Goal: Task Accomplishment & Management: Manage account settings

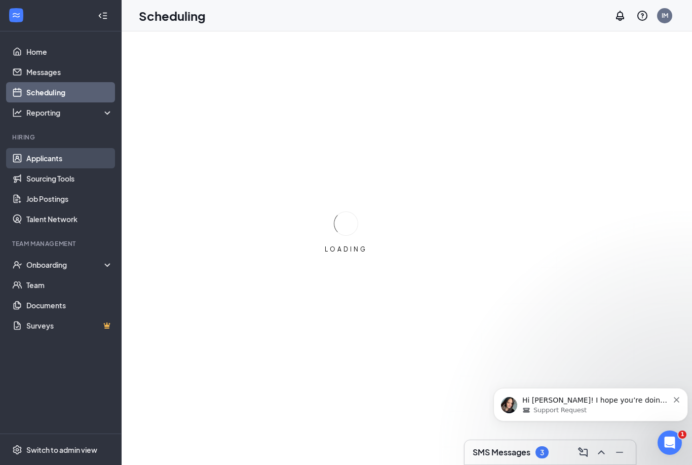
click at [42, 162] on link "Applicants" at bounding box center [69, 158] width 87 height 20
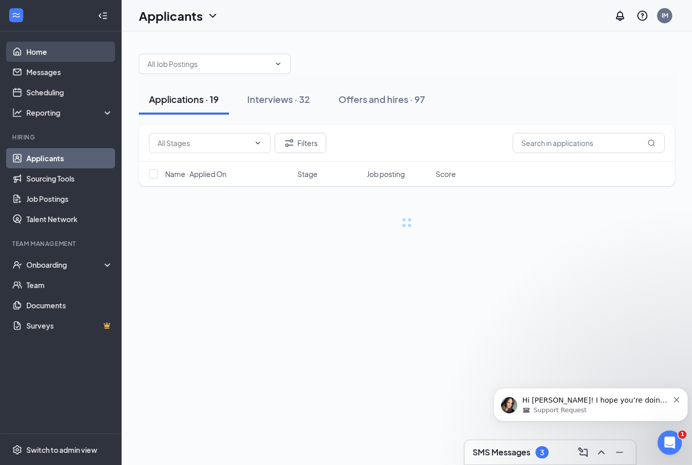
click at [39, 50] on link "Home" at bounding box center [69, 52] width 87 height 20
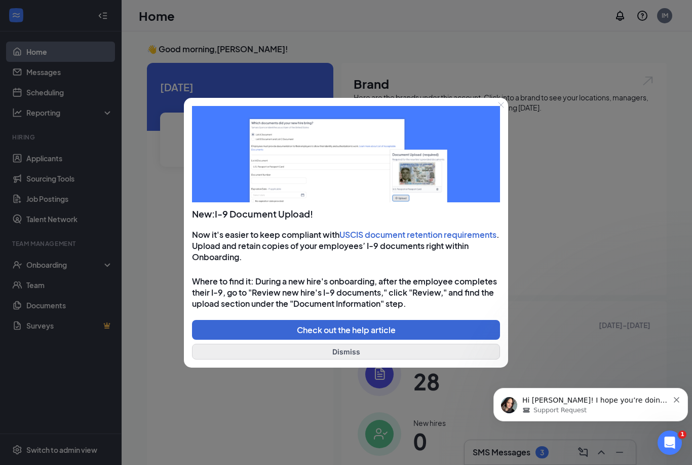
click at [334, 348] on button "Dismiss" at bounding box center [346, 352] width 308 height 16
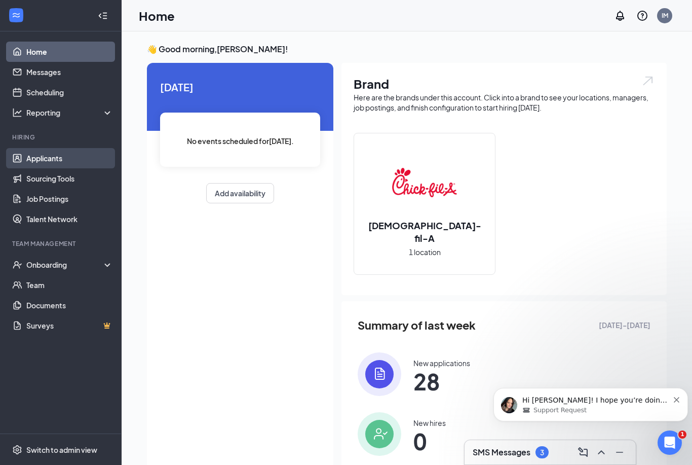
click at [61, 158] on link "Applicants" at bounding box center [69, 158] width 87 height 20
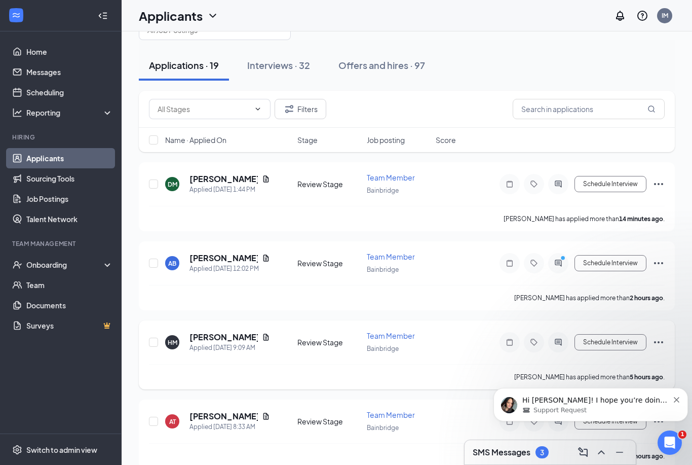
scroll to position [43, 0]
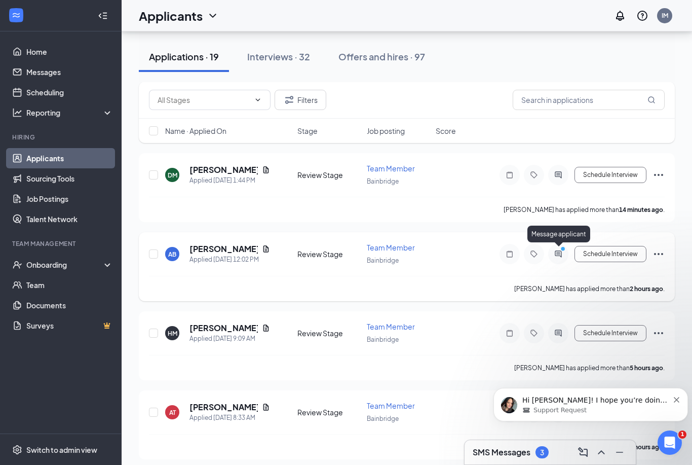
click at [557, 252] on icon "ActiveChat" at bounding box center [558, 253] width 7 height 7
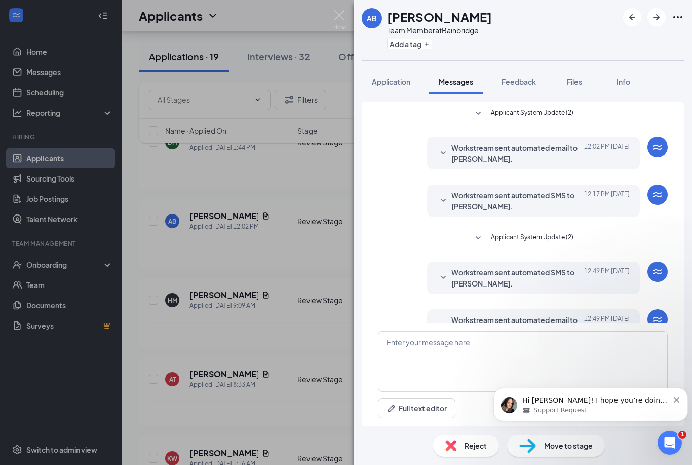
scroll to position [33, 0]
click at [336, 21] on img at bounding box center [339, 20] width 13 height 20
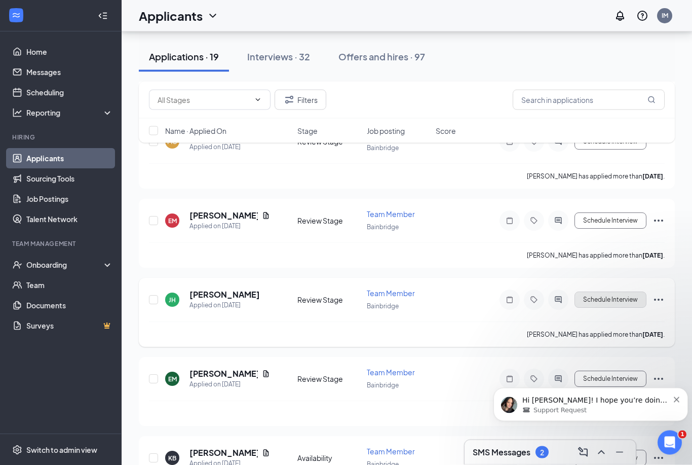
scroll to position [1183, 0]
click at [679, 398] on button "Dismiss notification" at bounding box center [677, 398] width 7 height 8
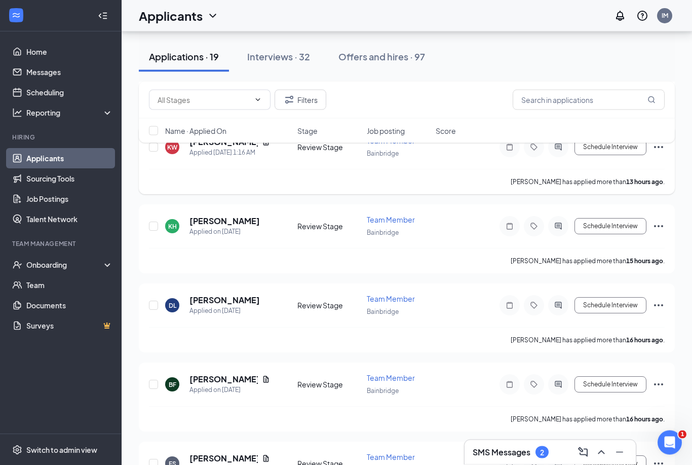
scroll to position [285, 0]
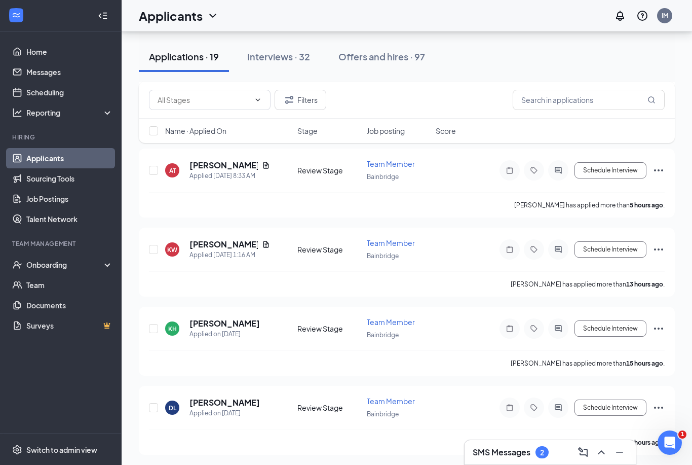
drag, startPoint x: 287, startPoint y: 61, endPoint x: 287, endPoint y: 313, distance: 251.3
click at [287, 61] on div "Interviews · 32" at bounding box center [278, 56] width 63 height 13
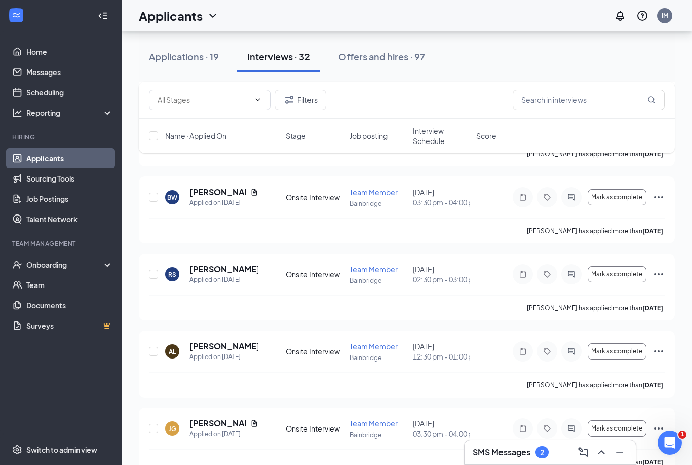
scroll to position [1791, 0]
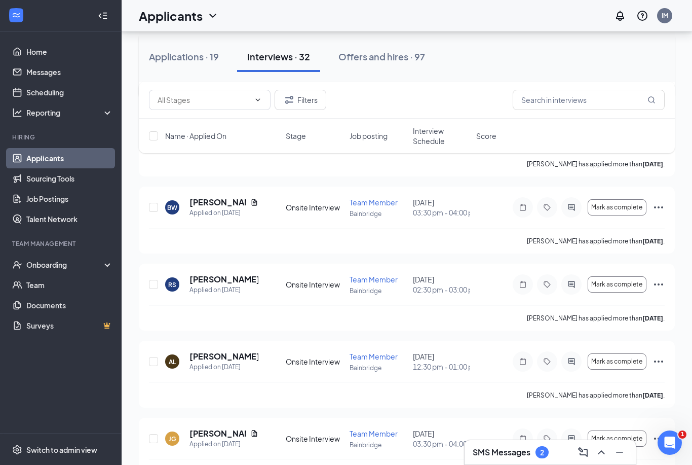
click at [657, 59] on icon "Ellipses" at bounding box center [659, 53] width 12 height 12
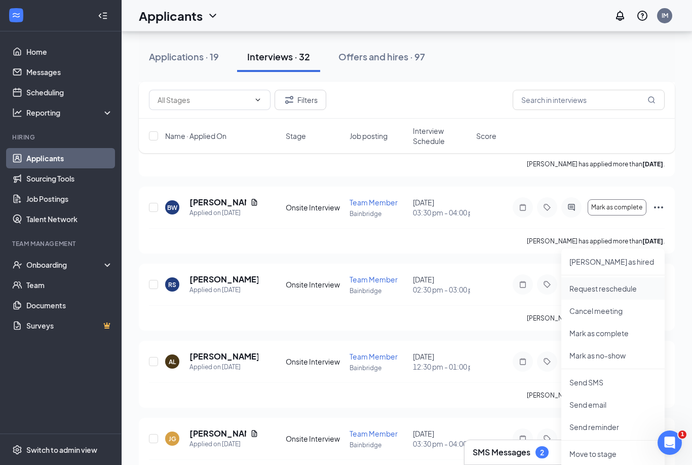
click at [596, 289] on p "Request reschedule" at bounding box center [613, 288] width 87 height 10
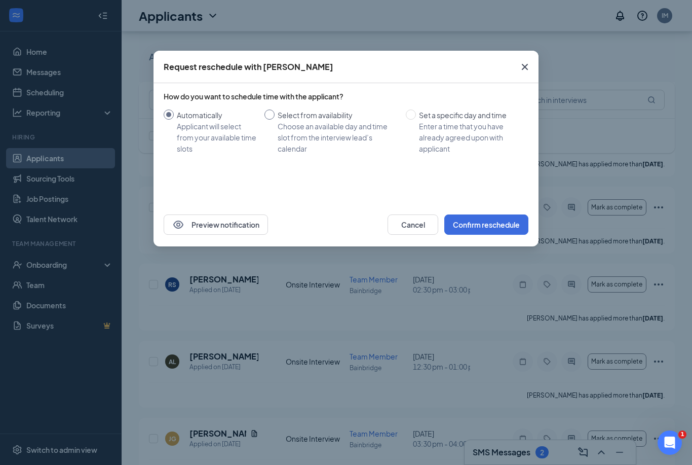
click at [276, 109] on span "Select from availability Choose an available day and time slot from the intervi…" at bounding box center [338, 131] width 127 height 45
click at [275, 109] on input "Select from availability Choose an available day and time slot from the intervi…" at bounding box center [269, 114] width 10 height 10
radio input "true"
radio input "false"
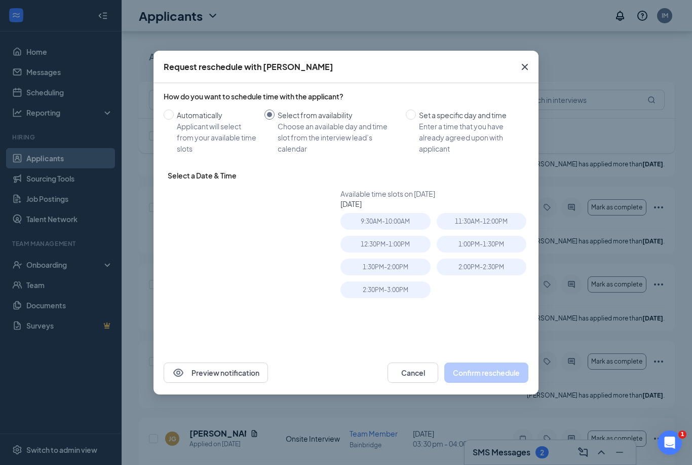
type input "Oct 16, 2025"
click at [388, 292] on div "2:30PM - 3:00PM" at bounding box center [385, 289] width 90 height 17
click at [485, 374] on button "Confirm reschedule" at bounding box center [486, 372] width 84 height 20
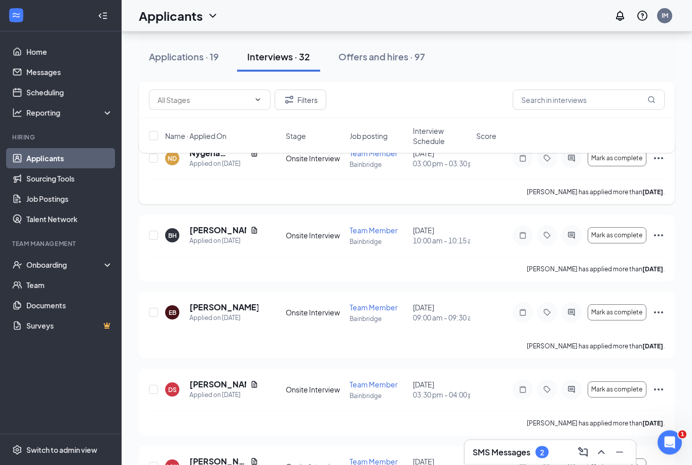
scroll to position [608, 0]
click at [173, 63] on button "Applications · 19" at bounding box center [184, 57] width 90 height 30
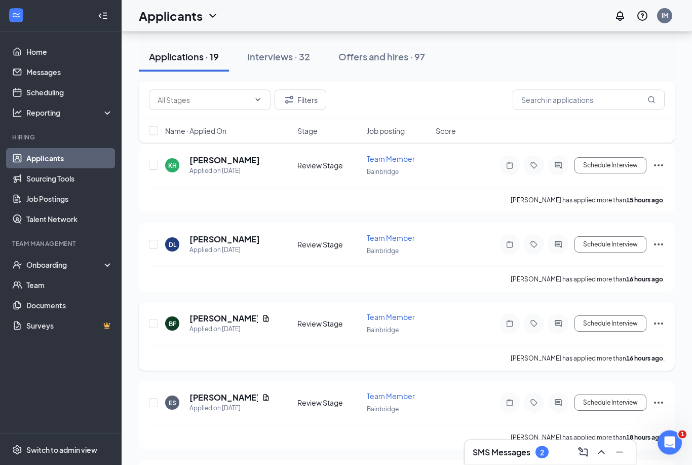
scroll to position [446, 0]
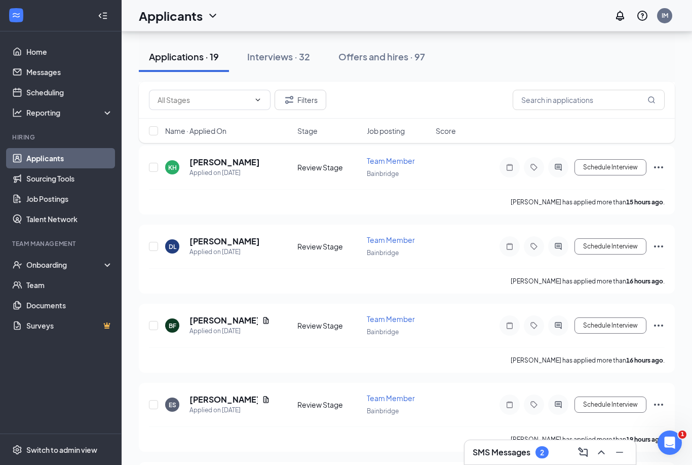
click at [421, 1] on div "Applicants IM" at bounding box center [407, 15] width 571 height 31
click at [295, 64] on button "Interviews · 32" at bounding box center [278, 57] width 83 height 30
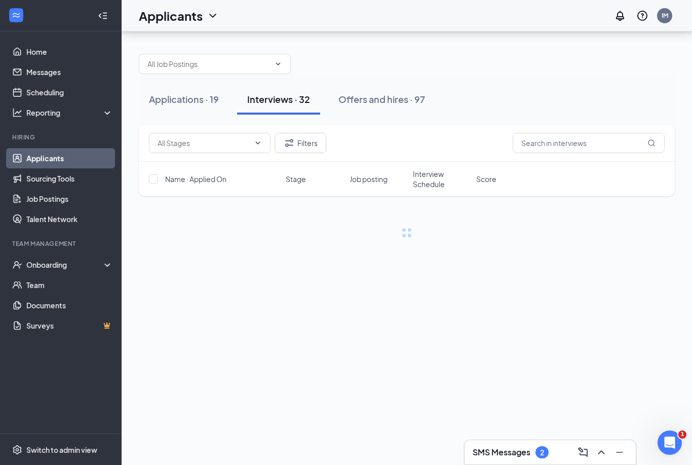
scroll to position [33, 0]
click at [207, 84] on button "Applications · 19" at bounding box center [184, 99] width 90 height 30
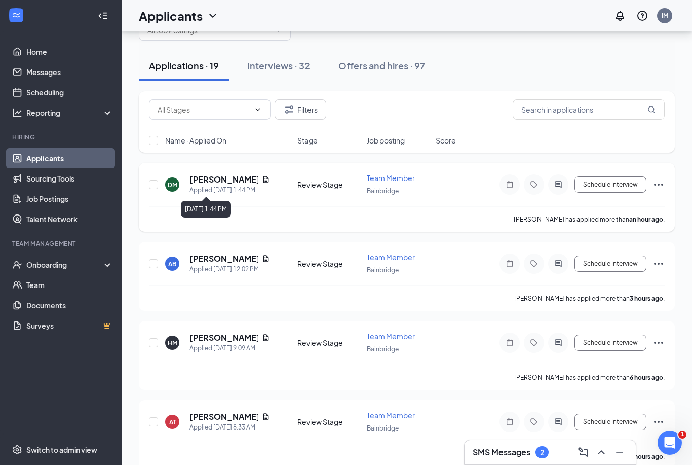
click at [208, 184] on h5 "Dylan Mirick" at bounding box center [223, 179] width 68 height 11
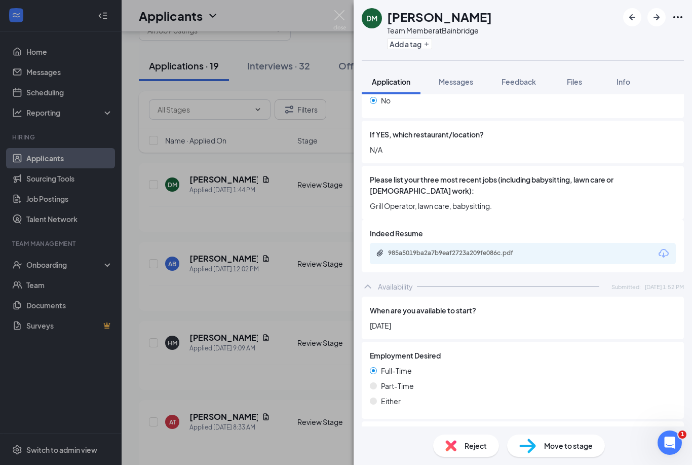
scroll to position [363, 0]
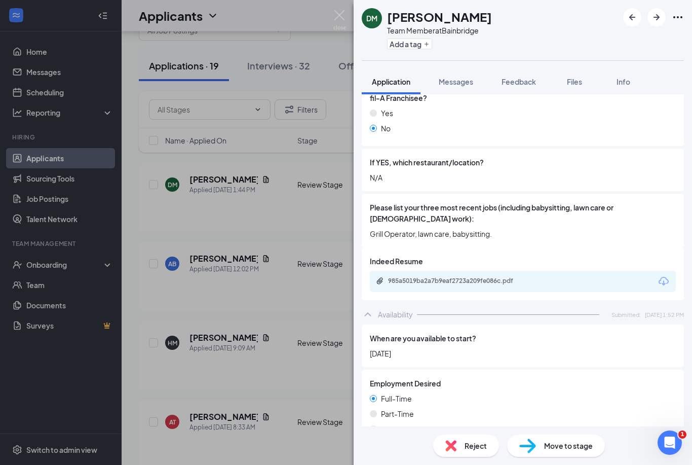
click at [613, 271] on div "985a5019ba2a7b9eaf2723a209fe086c.pdf" at bounding box center [523, 281] width 306 height 21
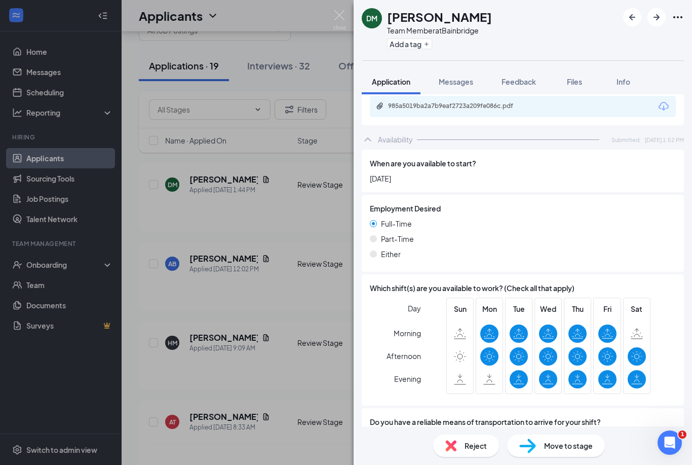
scroll to position [33, 0]
click at [342, 23] on img at bounding box center [339, 20] width 13 height 20
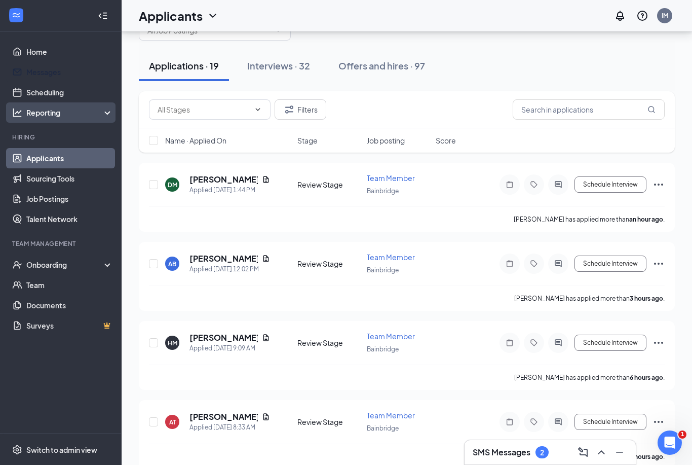
click at [35, 79] on link "Messages" at bounding box center [69, 72] width 87 height 20
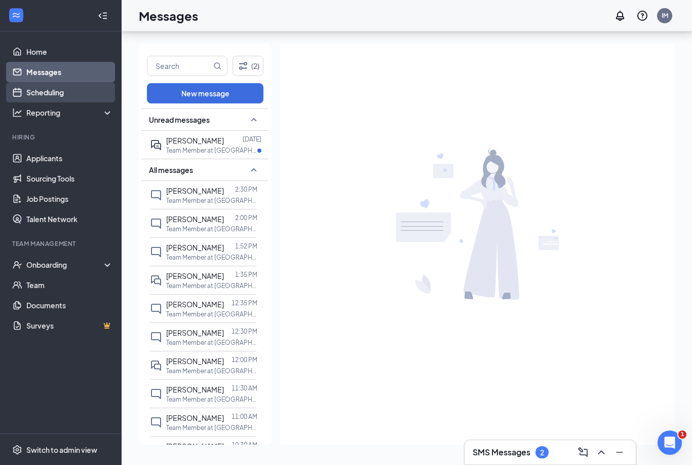
click at [28, 82] on link "Scheduling" at bounding box center [69, 92] width 87 height 20
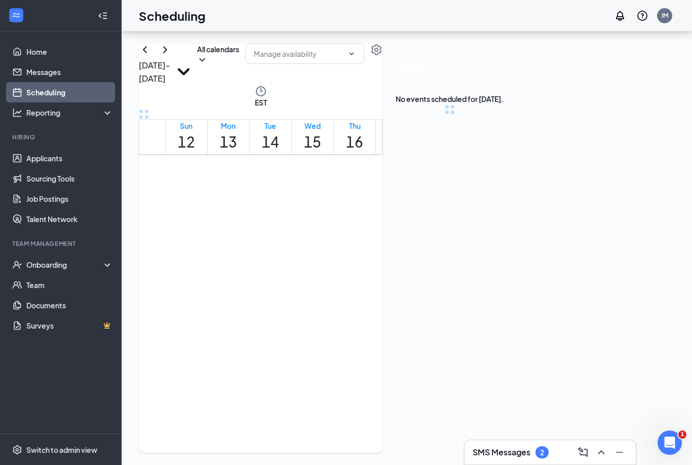
scroll to position [498, 0]
click at [363, 131] on h1 "16" at bounding box center [354, 142] width 17 height 22
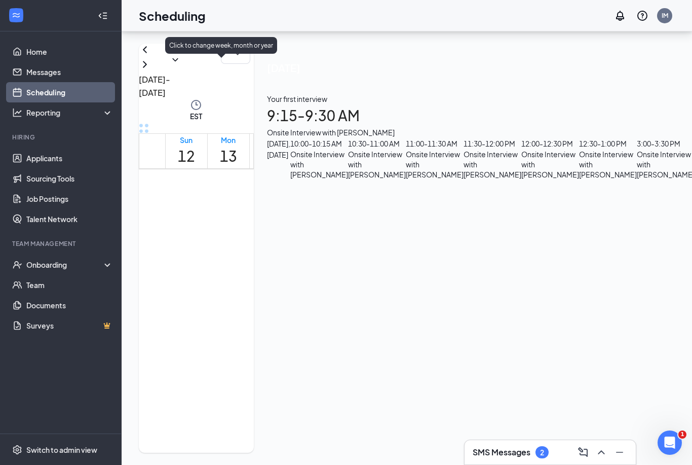
click at [170, 86] on icon "SmallChevronDown" at bounding box center [170, 86] width 0 height 0
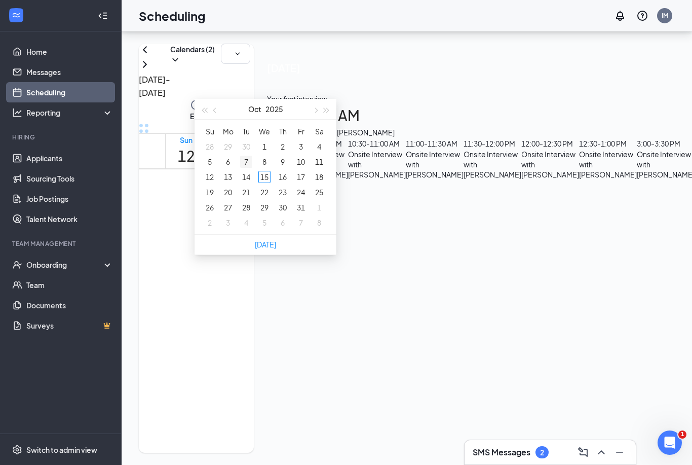
type input "2025-09-30"
type input "2025-10-07"
type input "2025-10-14"
type input "2025-10-21"
type input "2025-10-28"
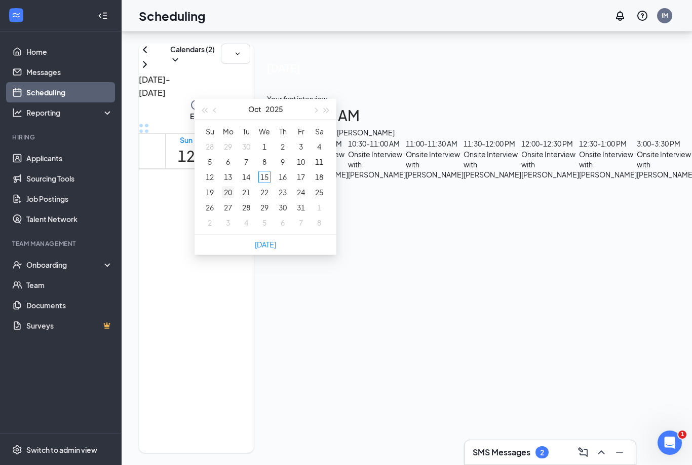
type input "2025-10-27"
type input "2025-10-20"
click at [229, 186] on div "20" at bounding box center [228, 192] width 12 height 12
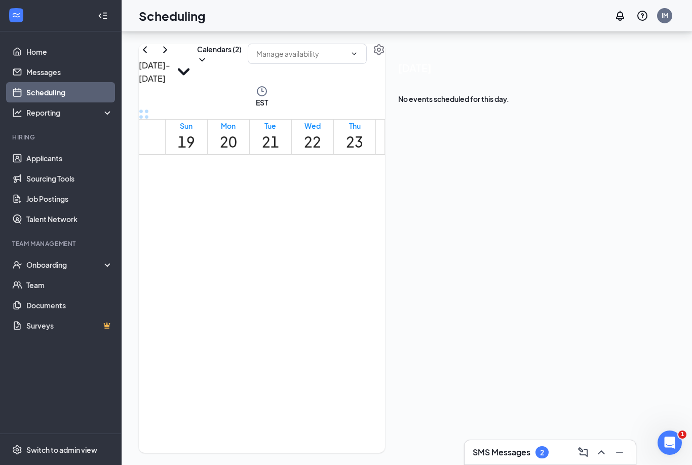
scroll to position [434, 0]
click at [367, 45] on span at bounding box center [307, 54] width 119 height 20
click at [367, 44] on span at bounding box center [307, 54] width 119 height 20
click at [358, 50] on icon "ChevronDown" at bounding box center [354, 54] width 8 height 8
click at [242, 44] on button "Calendars (2)" at bounding box center [219, 54] width 45 height 21
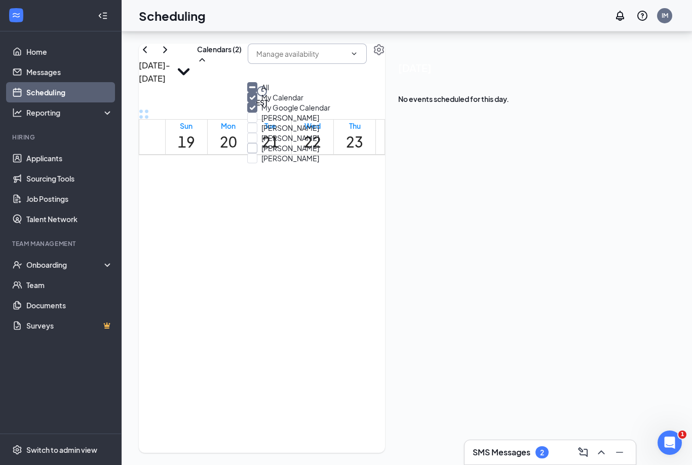
click at [267, 153] on label "Mekyia Keaton" at bounding box center [283, 148] width 72 height 10
click at [267, 153] on input "Mekyia Keaton" at bounding box center [283, 148] width 72 height 10
checkbox input "false"
click at [257, 123] on input "Jacklyn Hill" at bounding box center [283, 117] width 72 height 10
checkbox input "true"
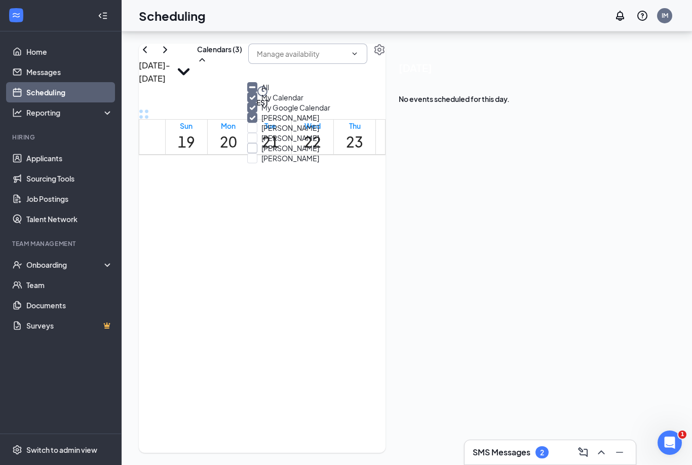
click at [259, 153] on input "Mekyia Keaton" at bounding box center [283, 148] width 72 height 10
checkbox input "true"
click at [448, 121] on div "Sat 25" at bounding box center [439, 137] width 17 height 32
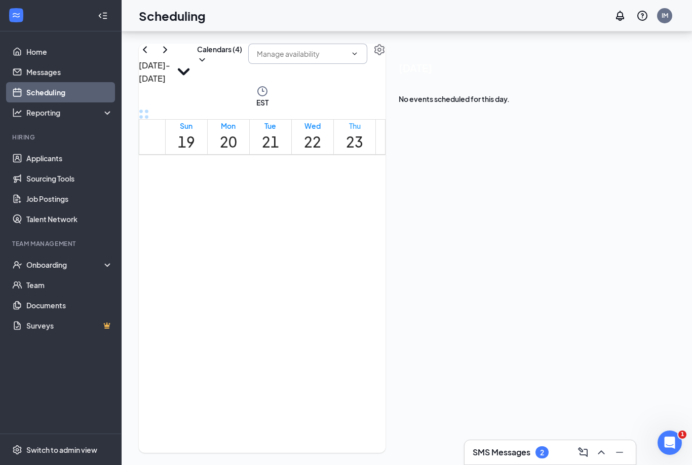
click at [363, 131] on h1 "23" at bounding box center [354, 142] width 17 height 22
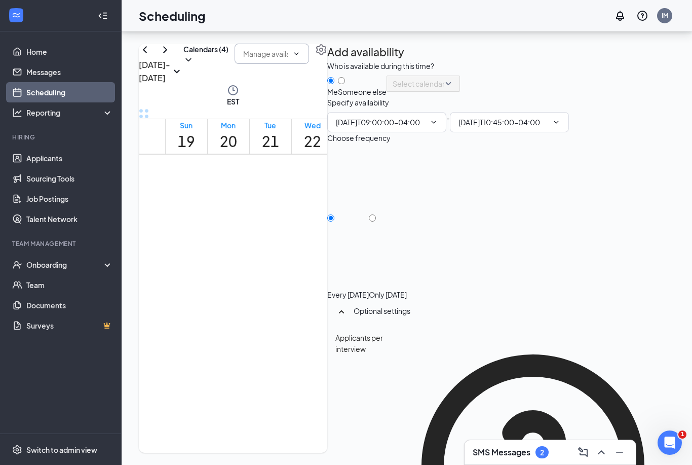
type input "09:00 AM"
drag, startPoint x: 360, startPoint y: 250, endPoint x: 357, endPoint y: 434, distance: 183.4
click at [357, 434] on tbody "12am 1am 2am 3am 4am 5am 6am 7am 8am 9am 10am 11am 12pm 1pm 2pm 3pm 4pm 5pm 6pm…" at bounding box center [299, 279] width 321 height 1118
click at [569, 132] on span "10:45 AM" at bounding box center [509, 122] width 119 height 20
click at [560, 126] on icon "ChevronDown" at bounding box center [556, 122] width 8 height 8
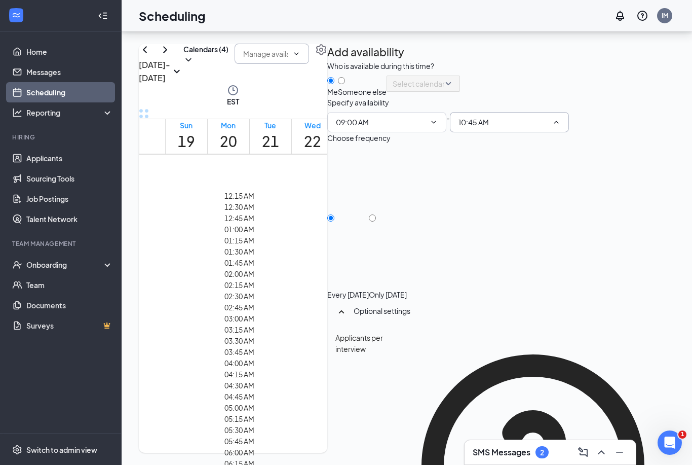
scroll to position [1287, 0]
type input "03:00 PM"
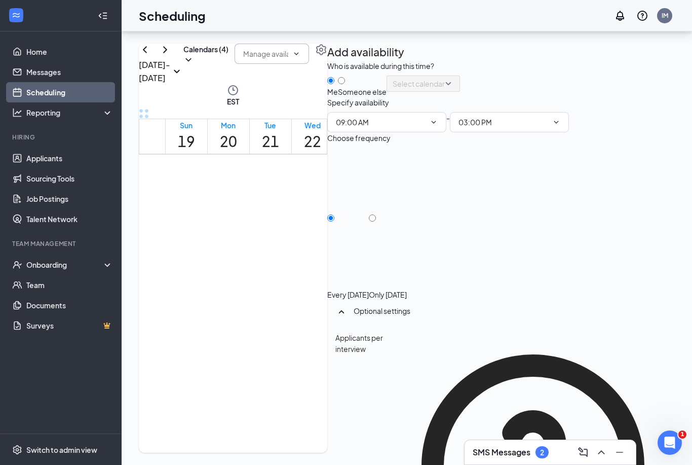
type input "6"
click at [660, 332] on div "Applicants per interview" at bounding box center [500, 466] width 331 height 268
click at [407, 289] on div at bounding box center [388, 289] width 38 height 0
click at [407, 216] on div "Only Thursday, Oct 23" at bounding box center [388, 223] width 38 height 152
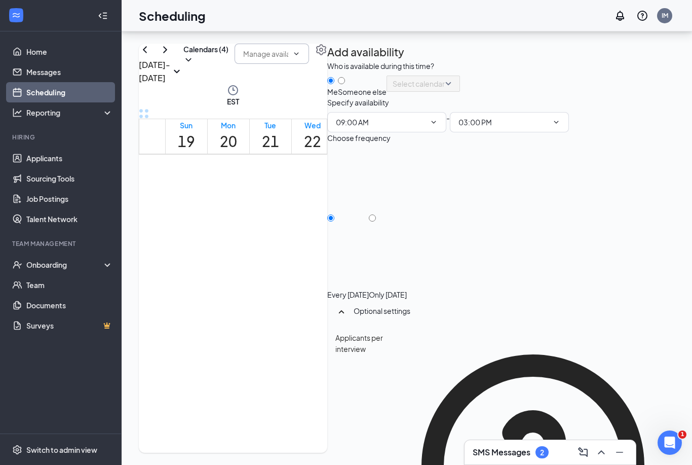
click at [407, 214] on div "Only Thursday, Oct 23" at bounding box center [388, 223] width 38 height 152
click at [376, 214] on input "Only Thursday, Oct 23" at bounding box center [372, 217] width 7 height 7
radio input "true"
radio input "false"
click at [387, 87] on div at bounding box center [362, 87] width 49 height 0
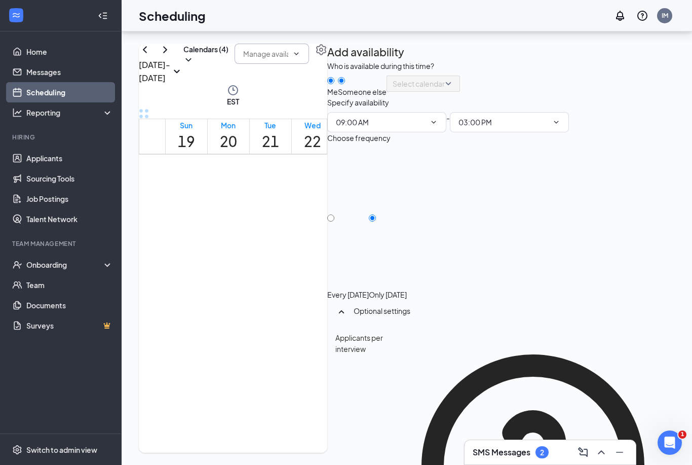
radio input "false"
radio input "true"
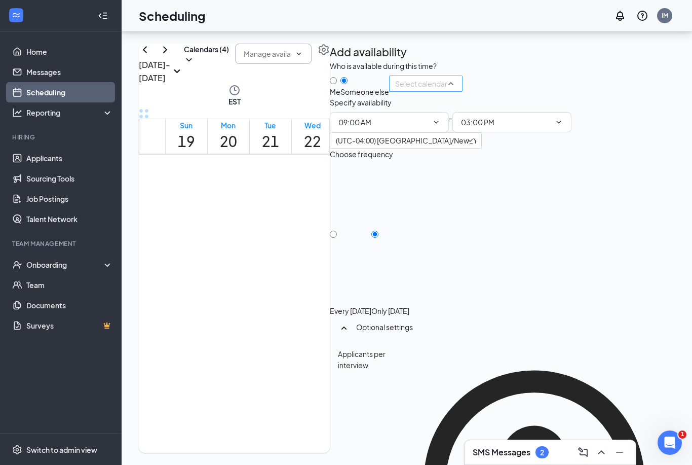
click at [449, 91] on input "search" at bounding box center [422, 83] width 54 height 15
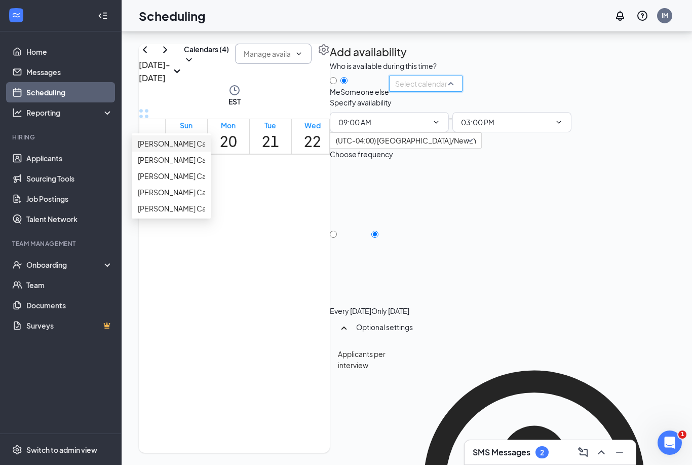
click at [227, 138] on span "Jacklyn Hill's Calendar" at bounding box center [183, 143] width 90 height 11
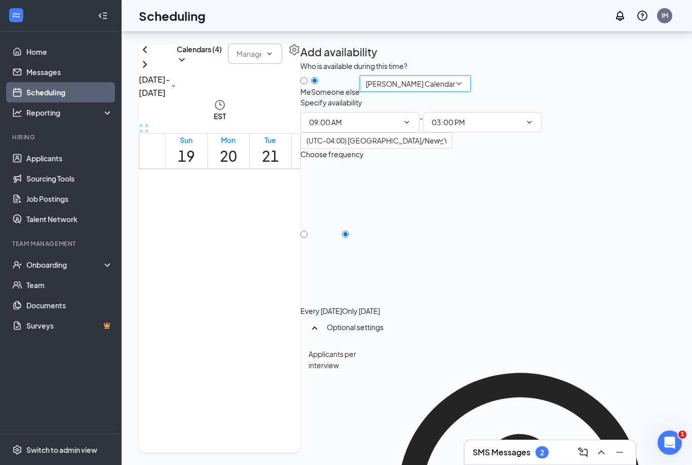
scroll to position [23, 0]
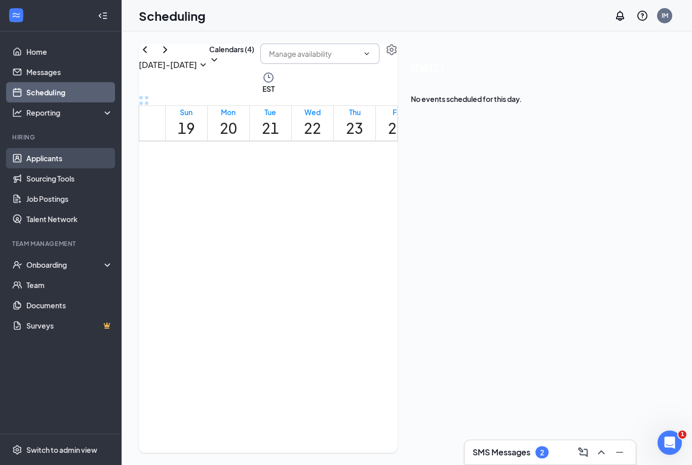
click at [41, 155] on link "Applicants" at bounding box center [69, 158] width 87 height 20
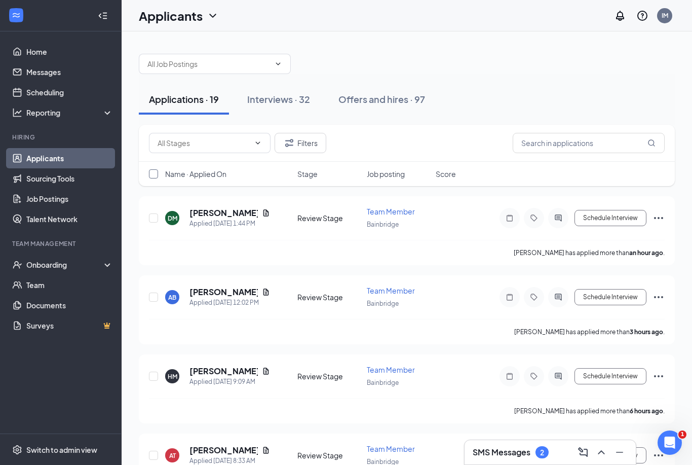
click at [153, 177] on input "checkbox" at bounding box center [153, 173] width 9 height 9
checkbox input "true"
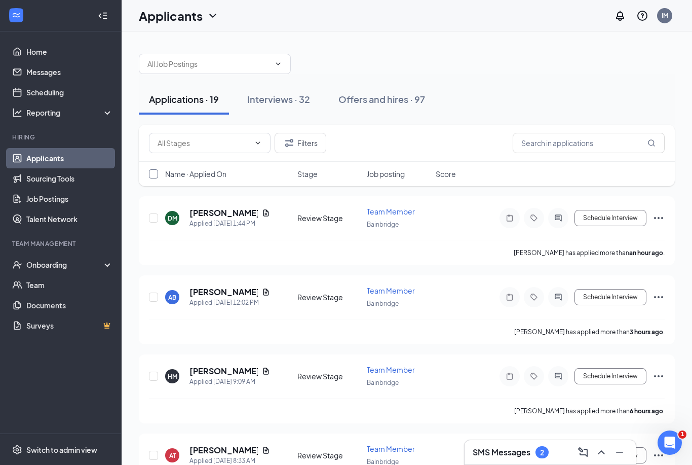
checkbox input "true"
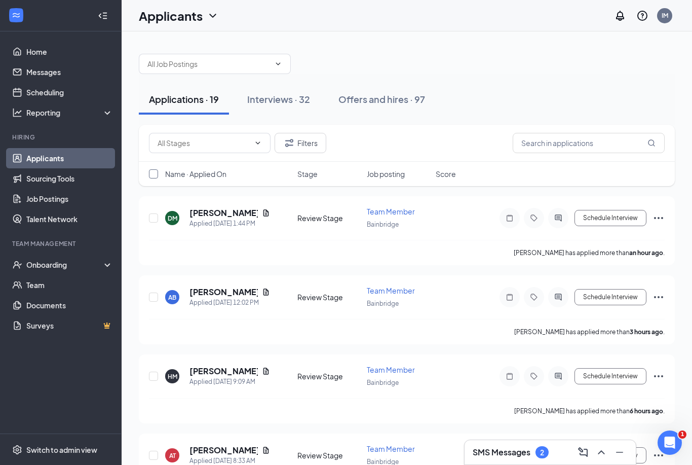
checkbox input "true"
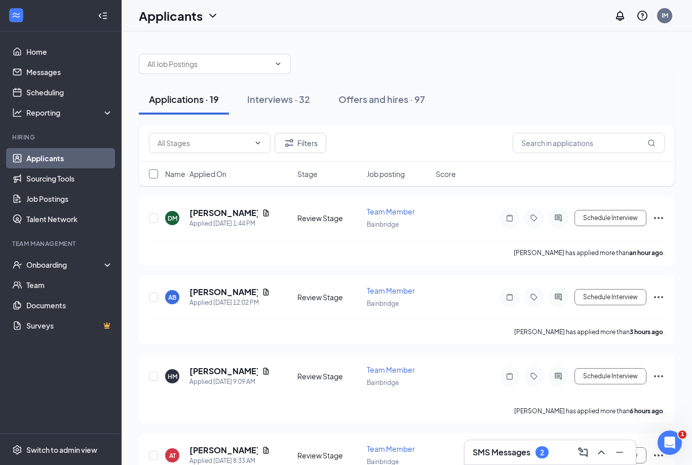
checkbox input "true"
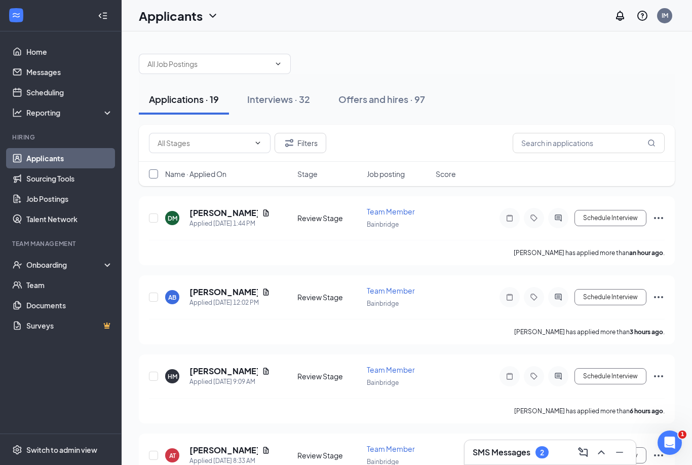
checkbox input "true"
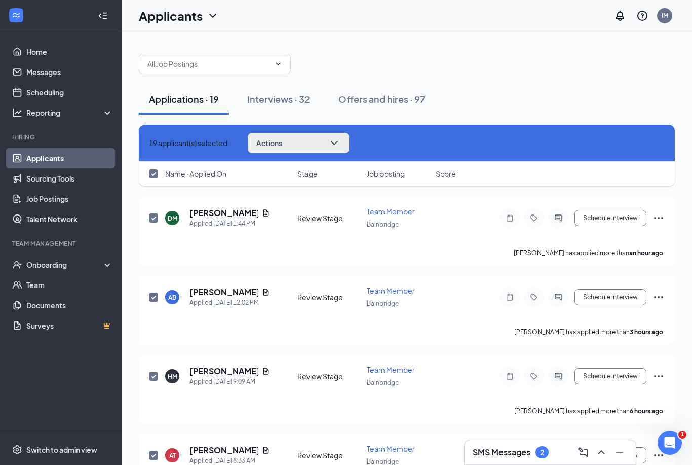
click at [340, 142] on icon "ChevronDown" at bounding box center [334, 143] width 12 height 12
click at [475, 149] on div "19 applicant(s) selected Actions Send SMS Send email Move to stage Move to anot…" at bounding box center [407, 143] width 516 height 20
click at [155, 173] on input "checkbox" at bounding box center [153, 173] width 9 height 9
checkbox input "true"
checkbox input "false"
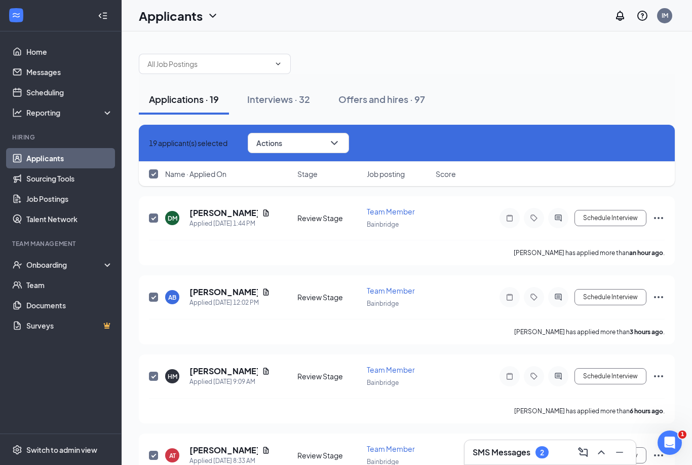
checkbox input "false"
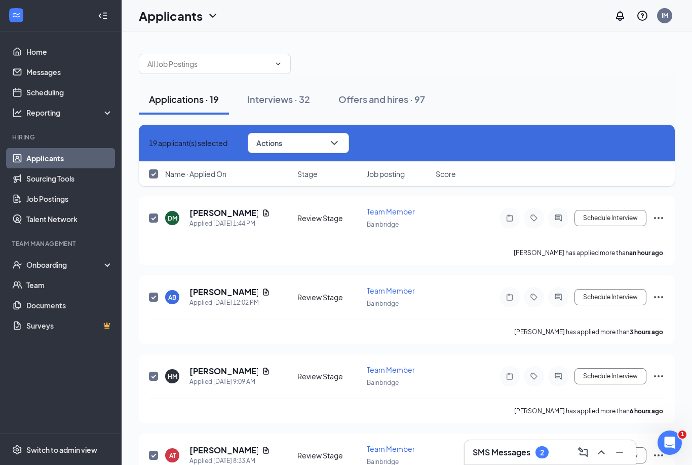
checkbox input "false"
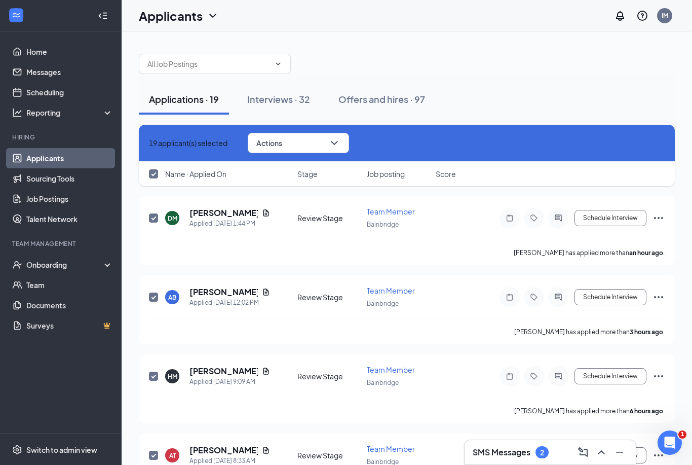
checkbox input "false"
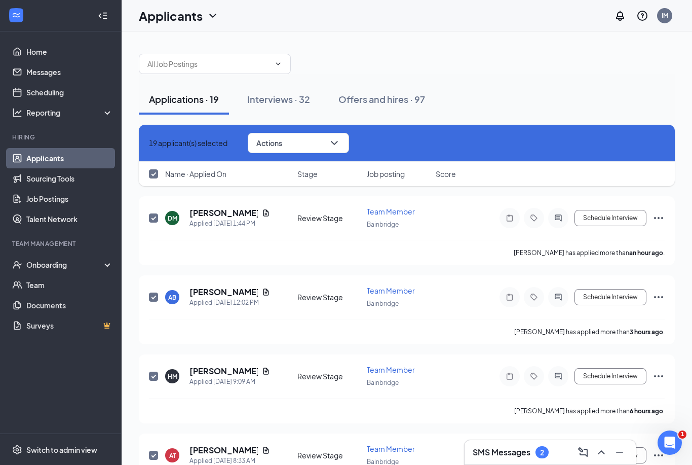
checkbox input "false"
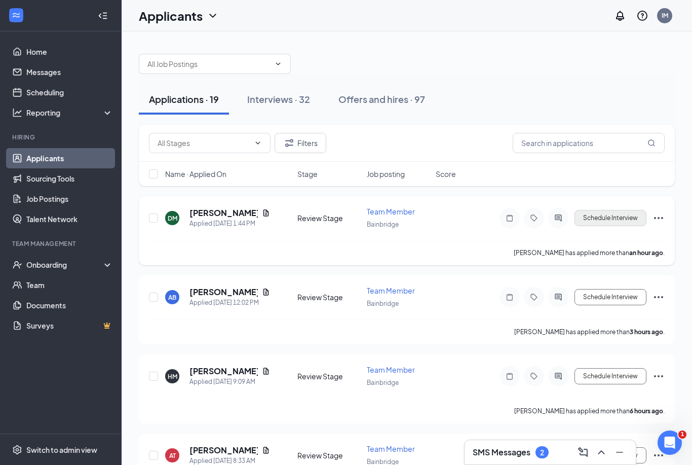
click at [603, 222] on button "Schedule Interview" at bounding box center [611, 218] width 72 height 16
type input "Onsite Interview (next stage)"
radio input "true"
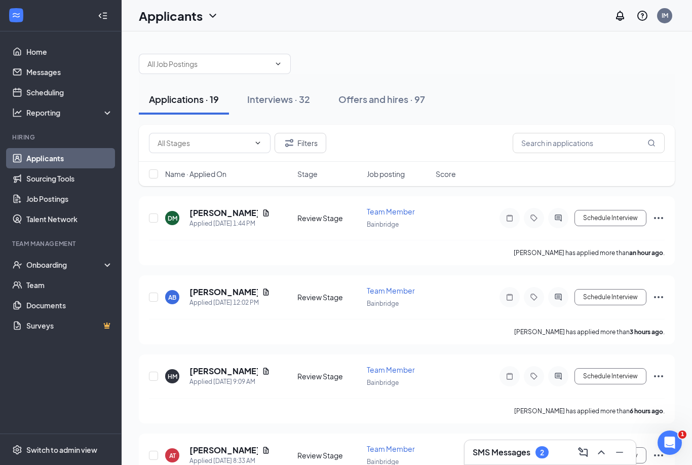
radio input "false"
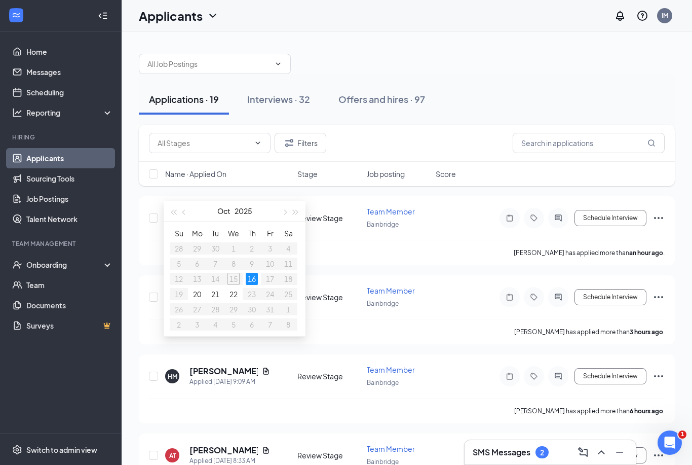
type input "Oct 16, 2025"
radio input "true"
radio input "false"
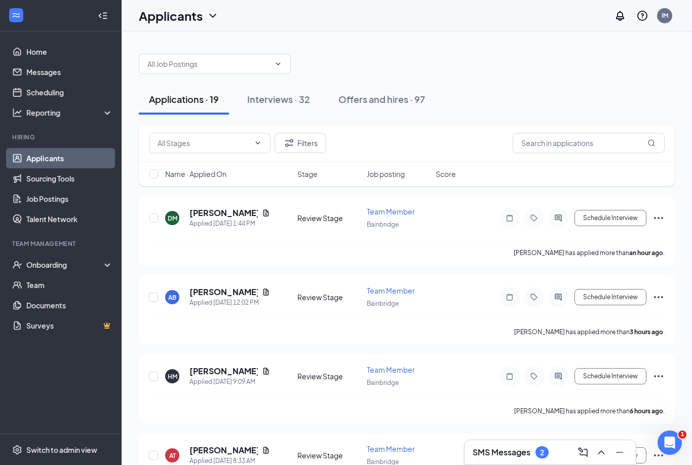
radio input "true"
radio input "false"
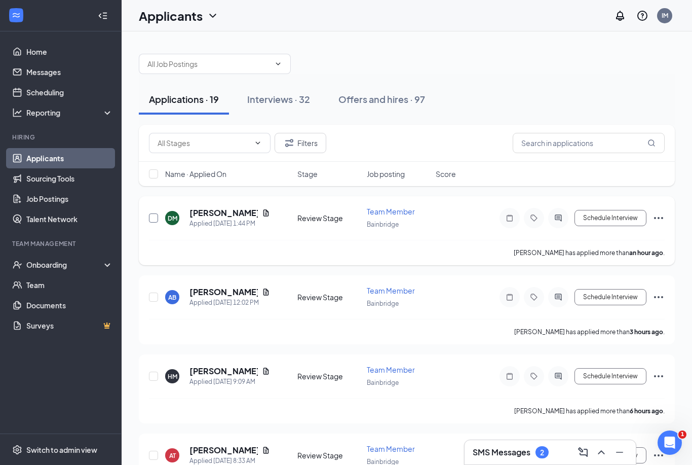
click at [154, 219] on input "checkbox" at bounding box center [153, 217] width 9 height 9
checkbox input "true"
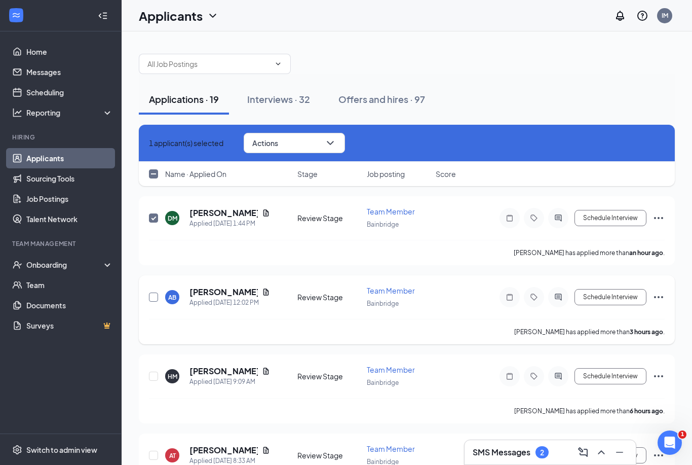
click at [153, 297] on input "checkbox" at bounding box center [153, 296] width 9 height 9
checkbox input "true"
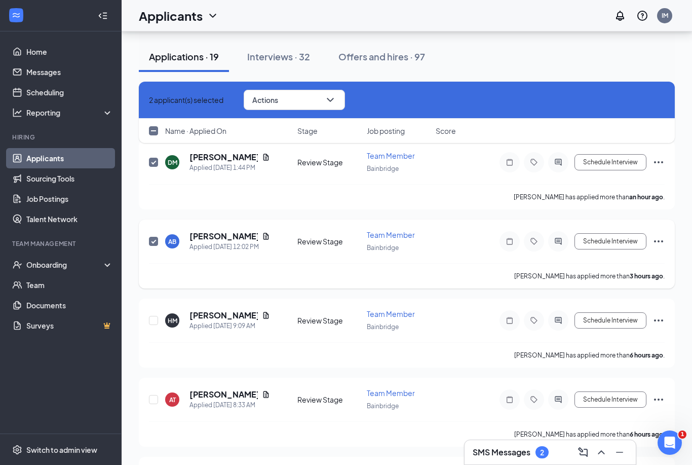
scroll to position [58, 0]
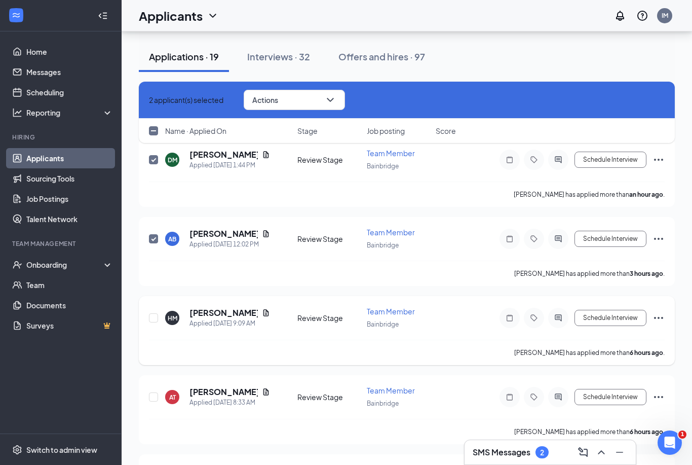
click at [146, 310] on div "HM Hayden McDonald Applied Today 9:09 AM Review Stage Team Member Bainbridge Sc…" at bounding box center [407, 330] width 536 height 69
click at [150, 314] on input "checkbox" at bounding box center [153, 317] width 9 height 9
checkbox input "true"
click at [153, 392] on input "checkbox" at bounding box center [153, 396] width 9 height 9
checkbox input "true"
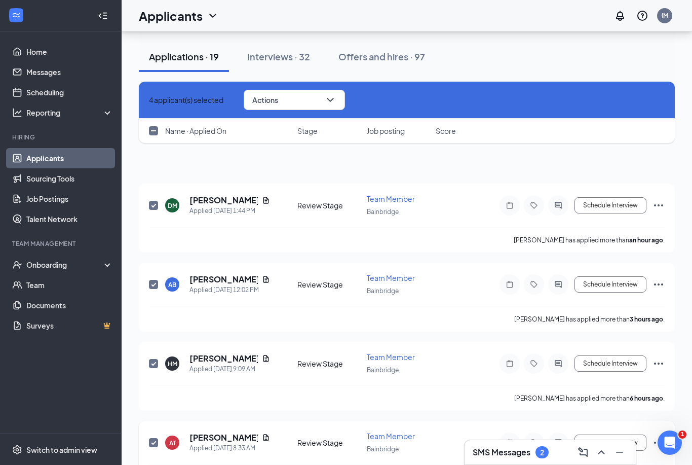
scroll to position [0, 0]
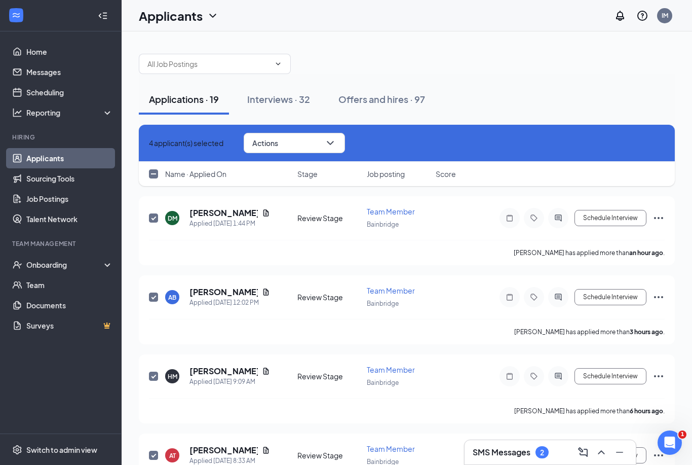
click at [156, 171] on input "checkbox" at bounding box center [153, 173] width 9 height 9
checkbox input "false"
checkbox input "true"
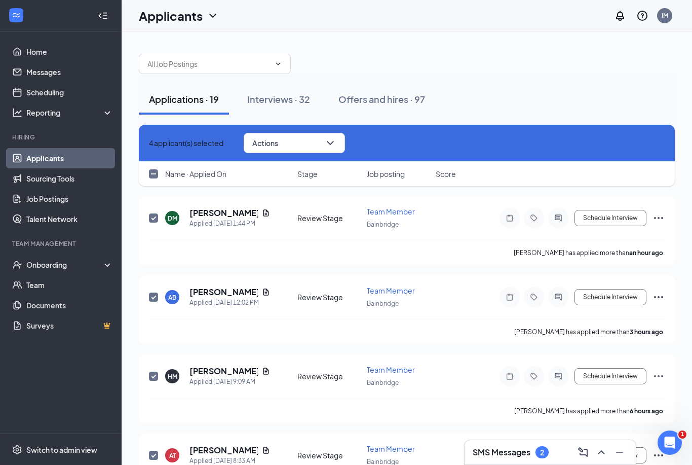
checkbox input "true"
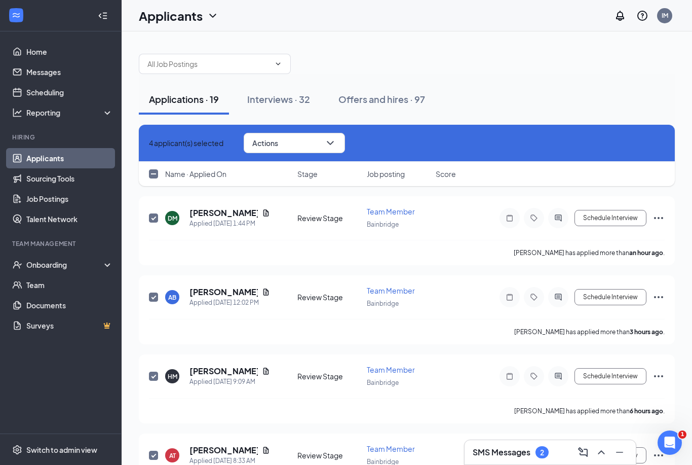
checkbox input "true"
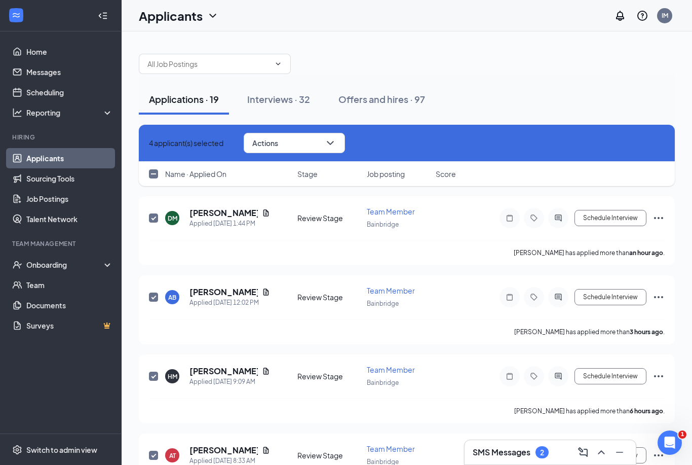
checkbox input "true"
click at [340, 141] on icon "ChevronDown" at bounding box center [334, 143] width 12 height 12
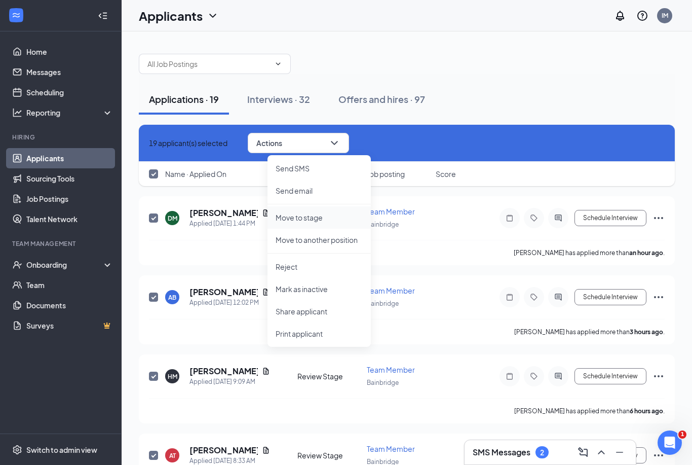
click at [307, 222] on p "Move to stage" at bounding box center [319, 217] width 87 height 10
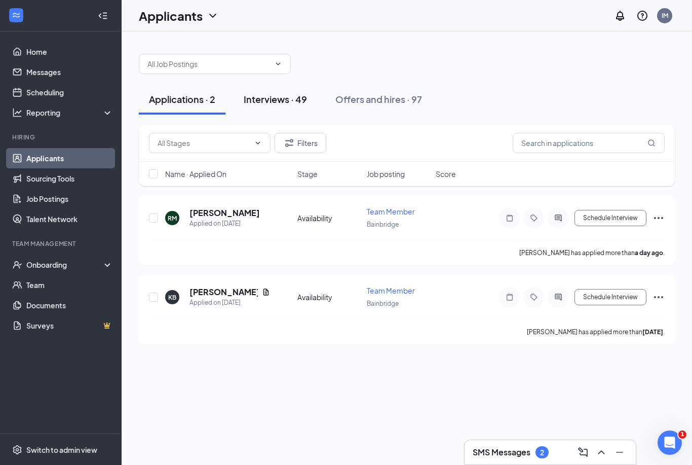
click at [273, 99] on div "Interviews · 49" at bounding box center [275, 99] width 63 height 13
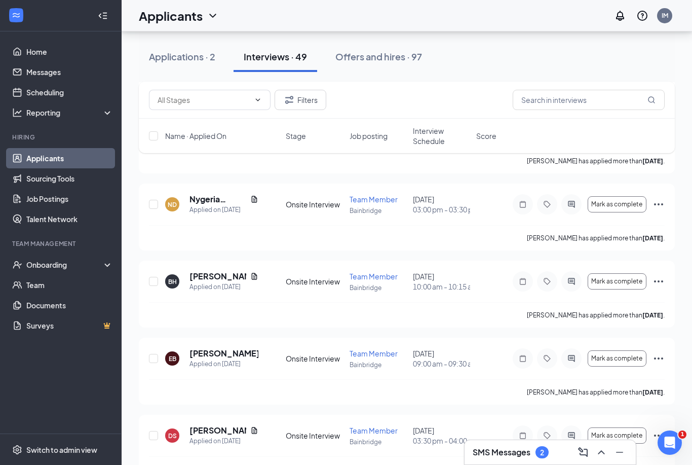
scroll to position [1884, 0]
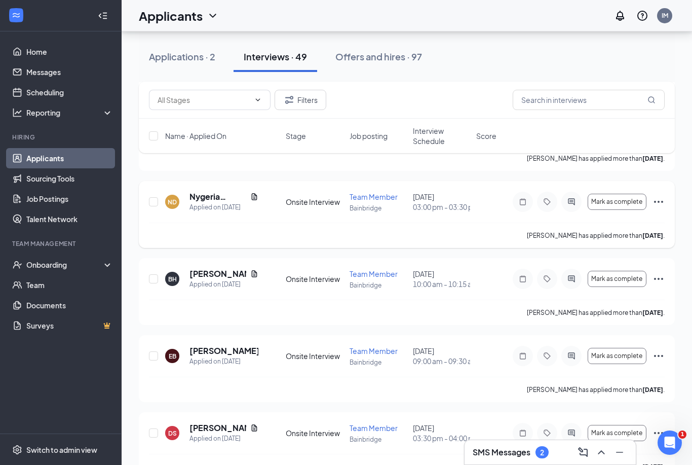
click at [169, 212] on div "ND Nygeria Dupont Applied on Oct 12" at bounding box center [222, 201] width 115 height 21
click at [177, 209] on div "ND" at bounding box center [172, 202] width 14 height 14
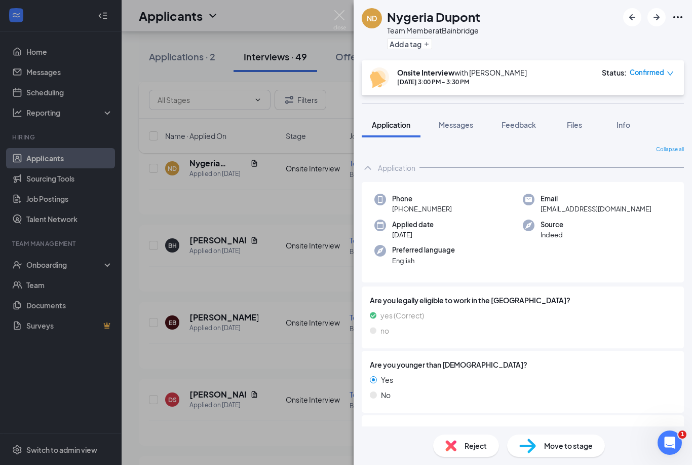
click at [286, 180] on div "ND Nygeria Dupont Team Member at Bainbridge Add a tag Onsite Interview with Iya…" at bounding box center [346, 232] width 692 height 465
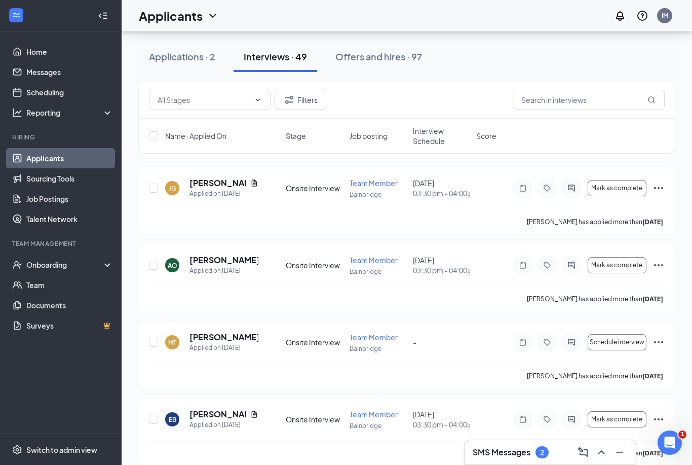
scroll to position [3359, 0]
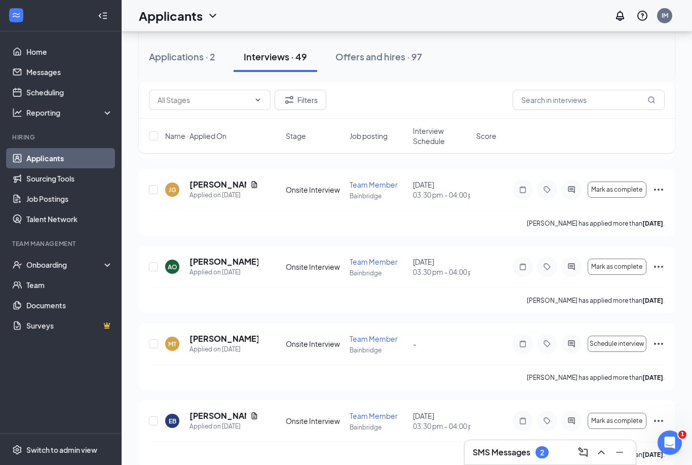
click at [177, 43] on div "RS" at bounding box center [172, 35] width 14 height 14
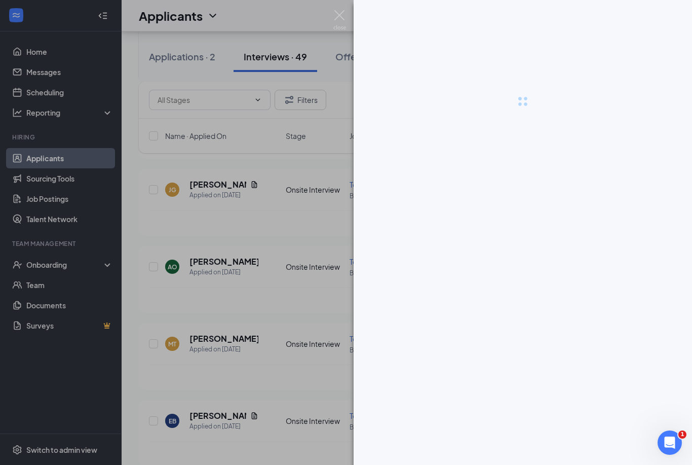
scroll to position [3393, 0]
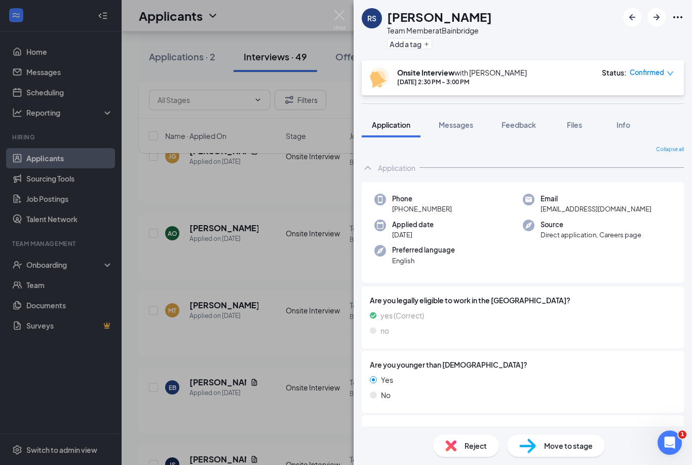
click at [232, 222] on div "RS Romeo Sarmiento Team Member at Bainbridge Add a tag Onsite Interview with Iy…" at bounding box center [346, 232] width 692 height 465
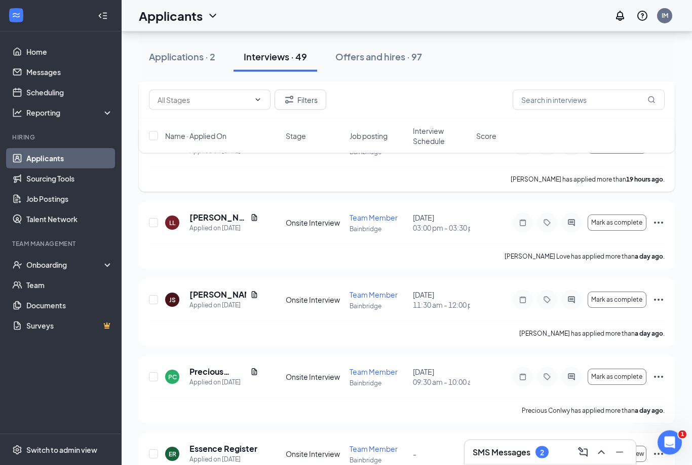
scroll to position [708, 0]
click at [658, 229] on icon "Ellipses" at bounding box center [659, 222] width 12 height 12
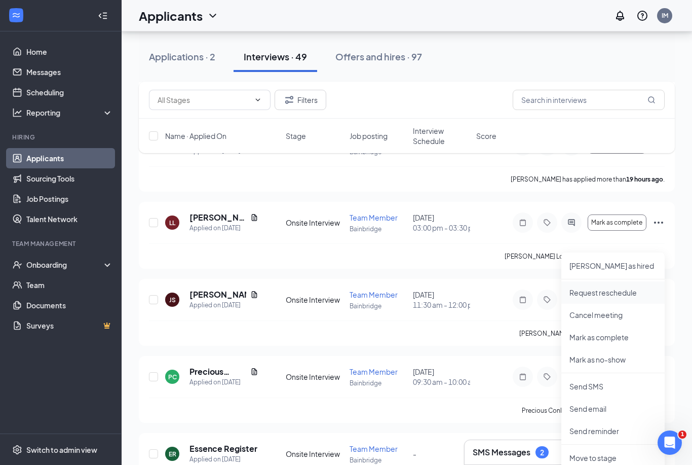
click at [596, 295] on p "Request reschedule" at bounding box center [613, 292] width 87 height 10
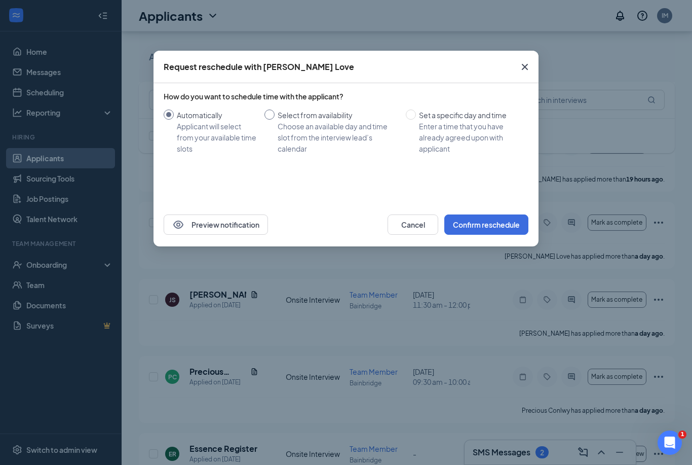
click at [273, 115] on span at bounding box center [269, 114] width 10 height 10
click at [273, 115] on input "Select from availability Choose an available day and time slot from the intervi…" at bounding box center [269, 114] width 10 height 10
radio input "true"
radio input "false"
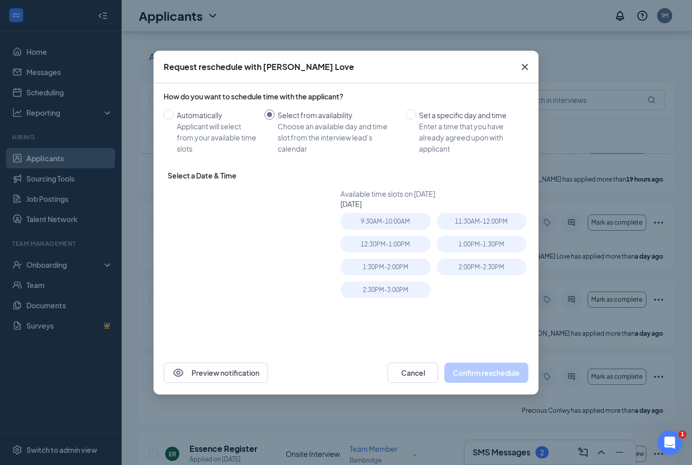
type input "Oct 16, 2025"
click at [258, 285] on table "Su Mo Tu We Th Fr Sa 28 29 30 1 2 3 4 5 6 7 8 9 10 11 12 13 14 15 16 17 18 19 2…" at bounding box center [238, 267] width 128 height 106
click at [411, 118] on span at bounding box center [411, 114] width 10 height 10
click at [411, 118] on input "Set a specific day and time Enter a time that you have already agreed upon with…" at bounding box center [411, 114] width 10 height 10
radio input "true"
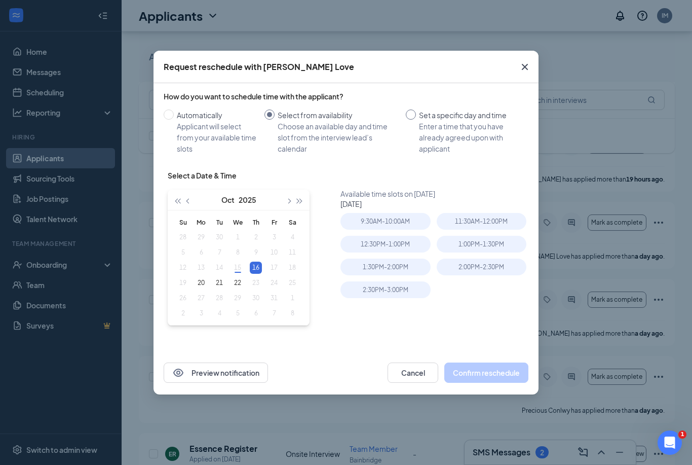
radio input "false"
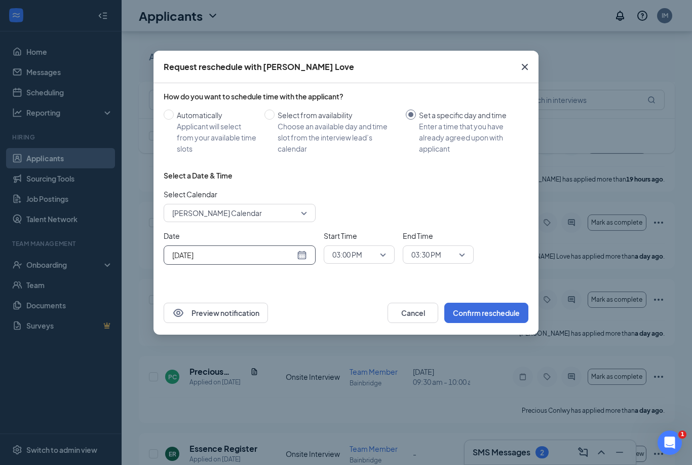
click at [298, 252] on div "Oct 15, 2025" at bounding box center [239, 254] width 135 height 11
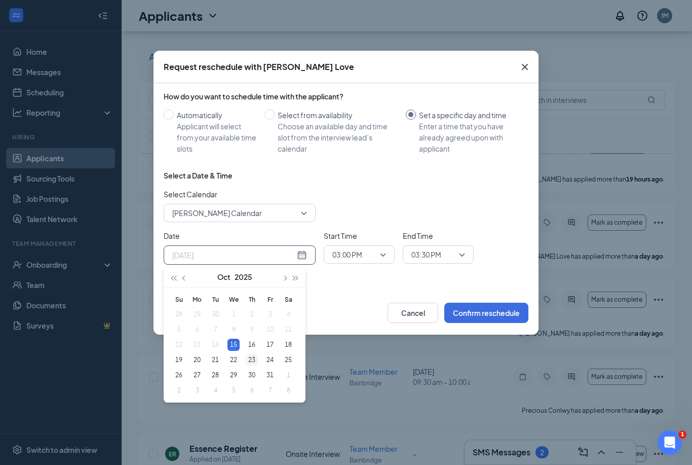
type input "Oct 23, 2025"
click at [255, 355] on div "23" at bounding box center [252, 360] width 12 height 12
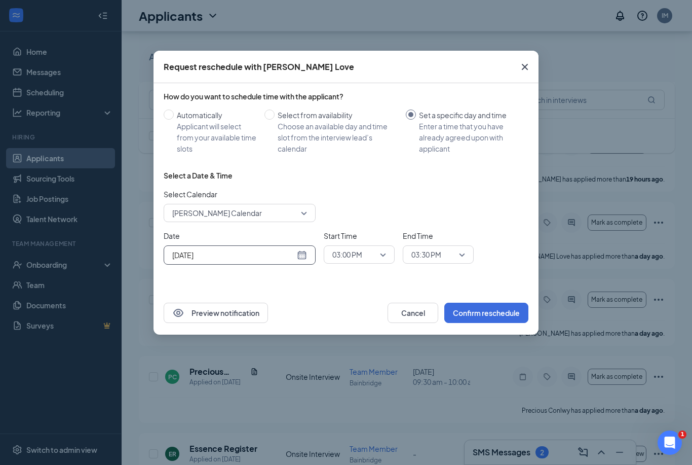
click at [380, 260] on span "03:00 PM" at bounding box center [359, 254] width 54 height 15
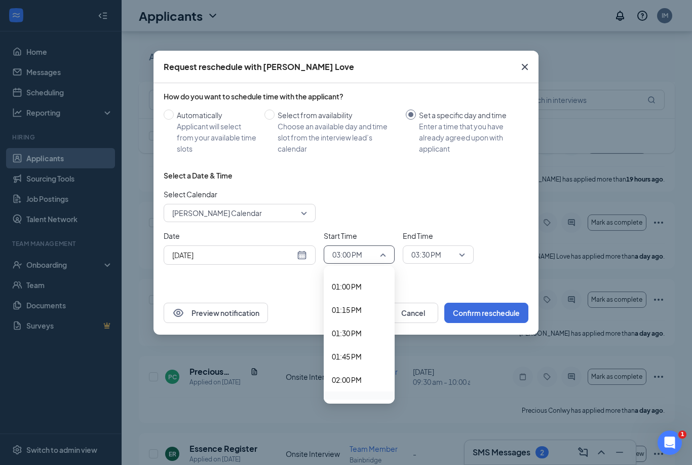
scroll to position [1203, 0]
click at [341, 292] on span "01:00 PM" at bounding box center [347, 289] width 30 height 11
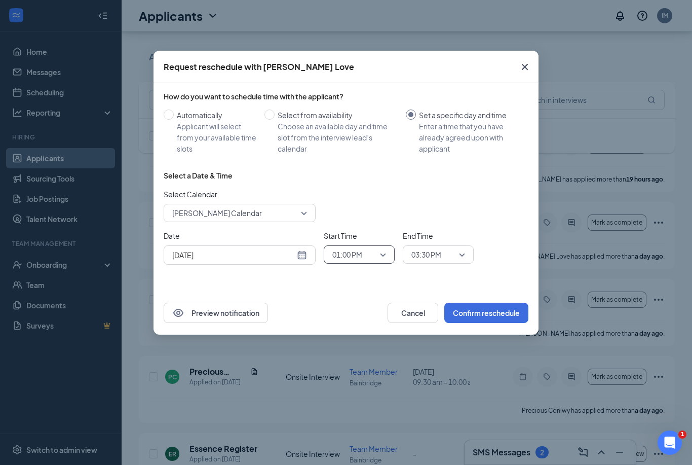
click at [437, 256] on span "03:30 PM" at bounding box center [426, 254] width 30 height 15
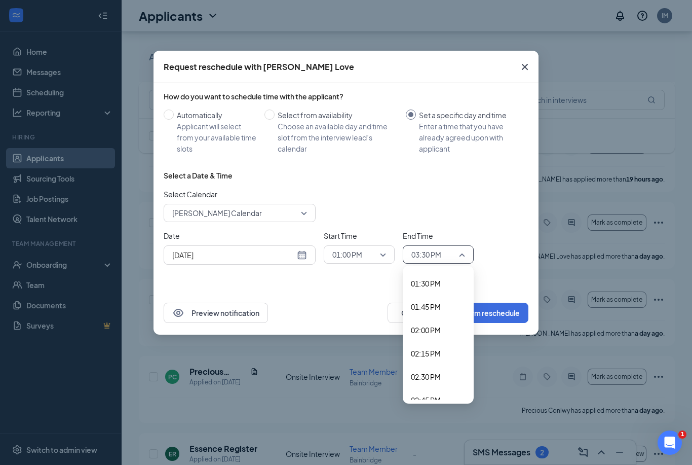
scroll to position [1251, 0]
click at [422, 288] on span "01:30 PM" at bounding box center [426, 288] width 30 height 11
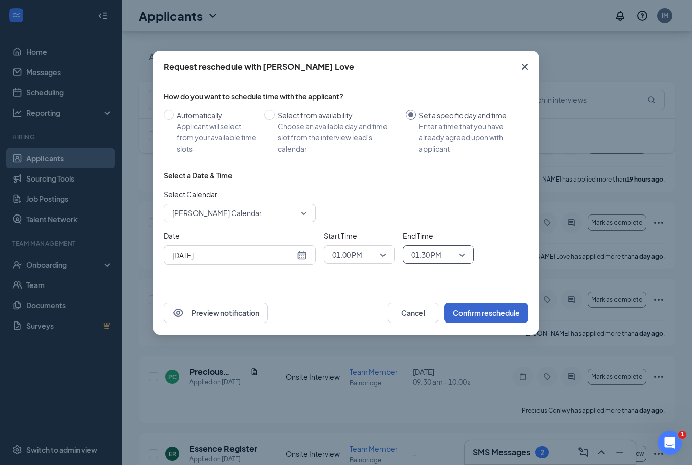
click at [485, 312] on button "Confirm reschedule" at bounding box center [486, 312] width 84 height 20
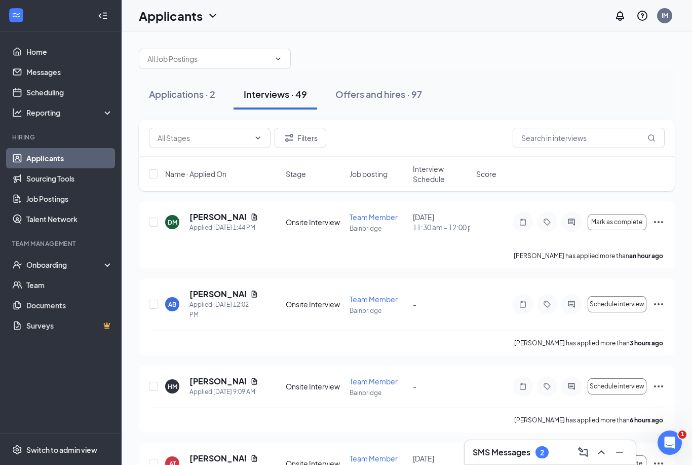
scroll to position [0, 0]
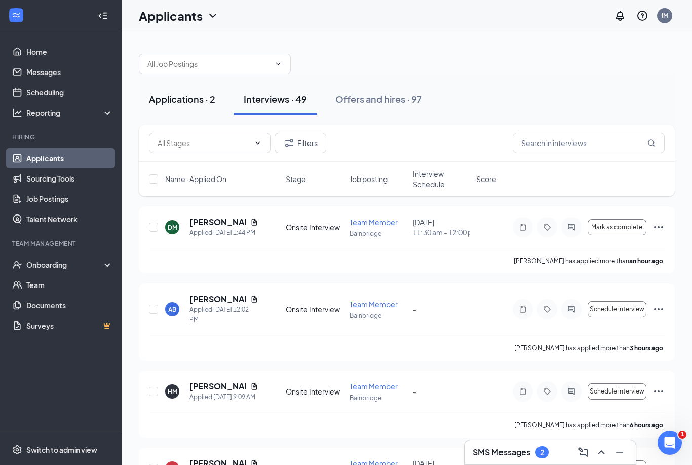
click at [182, 97] on div "Applications · 2" at bounding box center [182, 99] width 66 height 13
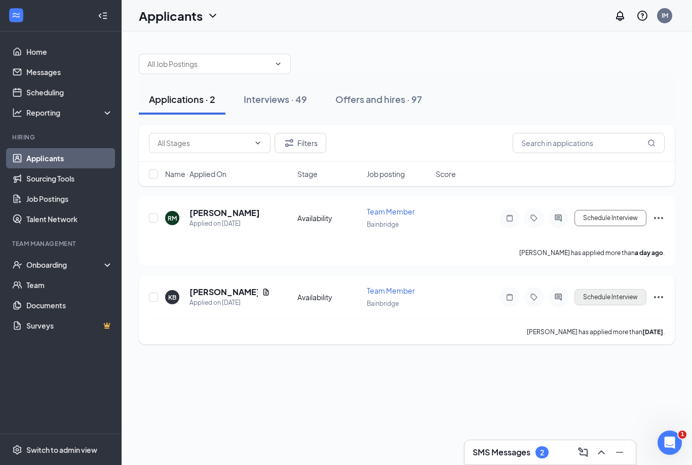
click at [612, 297] on button "Schedule Interview" at bounding box center [611, 297] width 72 height 16
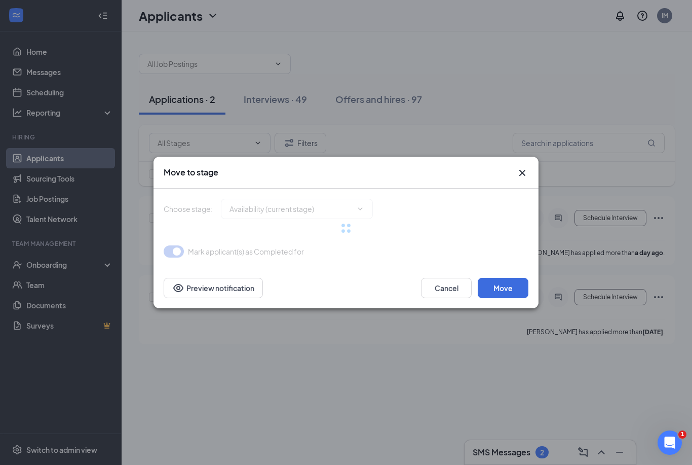
type input "Review Stage (next stage)"
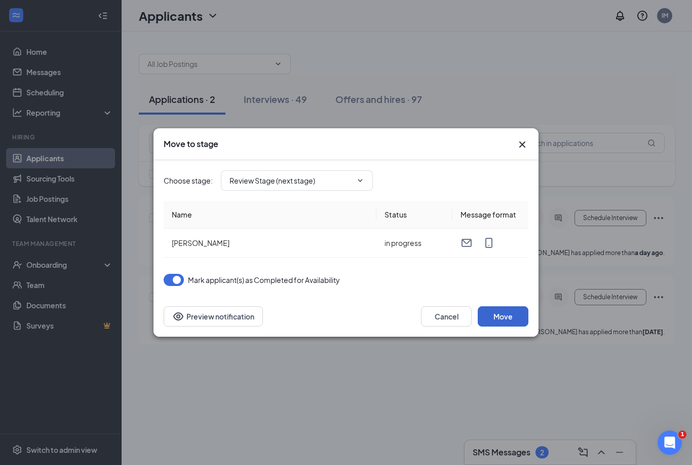
click at [500, 321] on button "Move" at bounding box center [503, 316] width 51 height 20
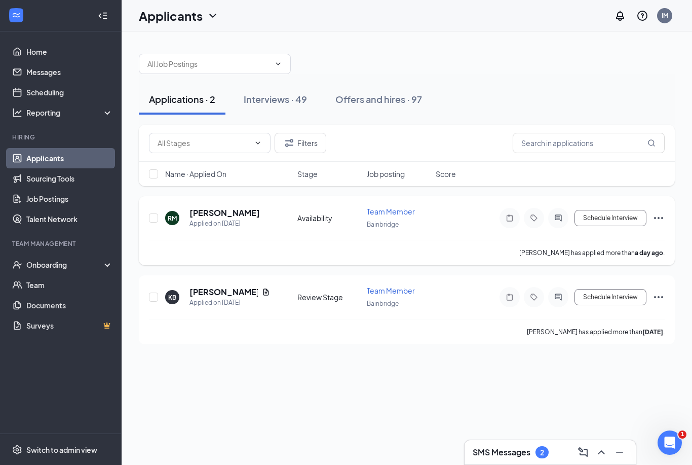
click at [655, 219] on icon "Ellipses" at bounding box center [659, 218] width 12 height 12
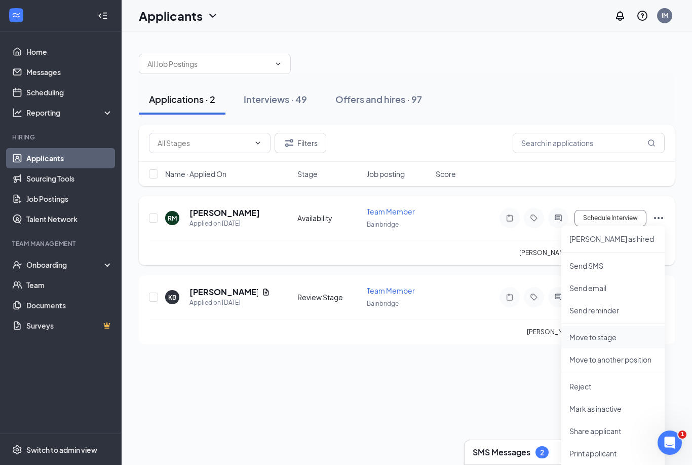
click at [587, 341] on p "Move to stage" at bounding box center [613, 337] width 87 height 10
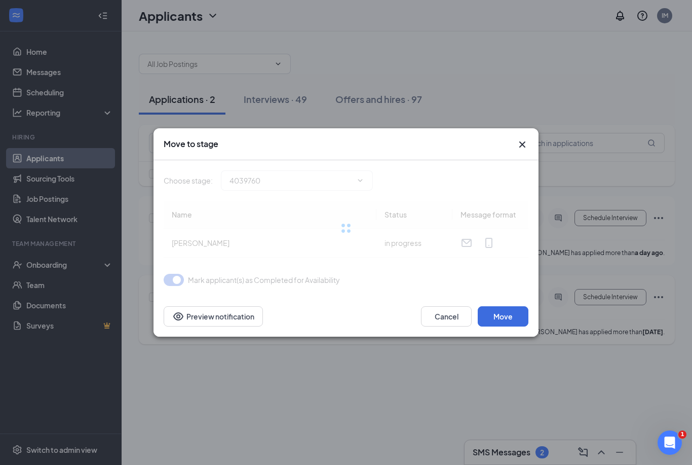
type input "Review Stage (next stage)"
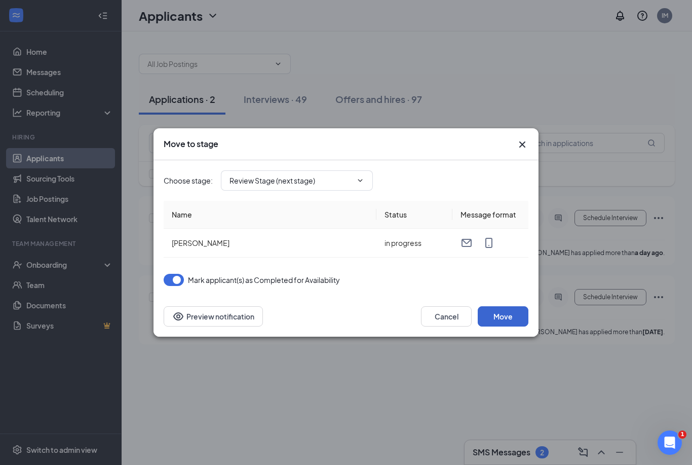
click at [511, 319] on button "Move" at bounding box center [503, 316] width 51 height 20
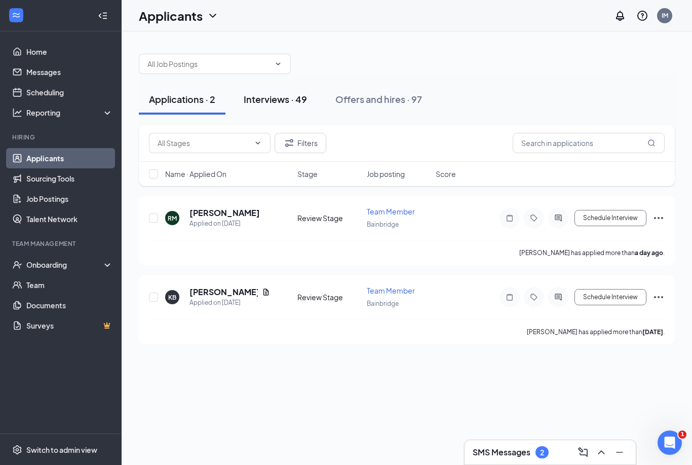
click at [283, 100] on div "Interviews · 49" at bounding box center [275, 99] width 63 height 13
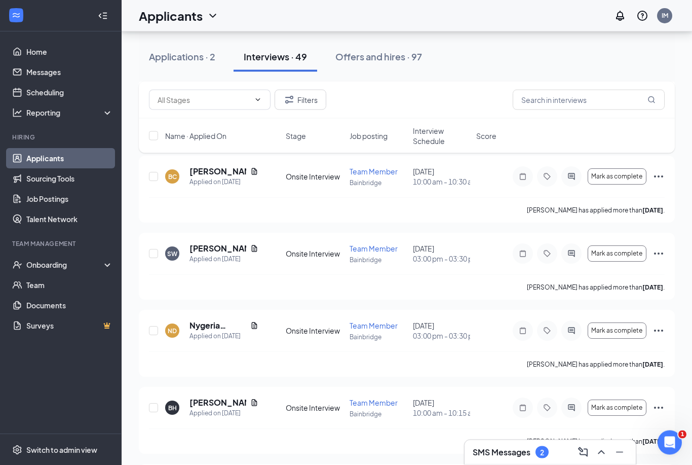
scroll to position [1776, 0]
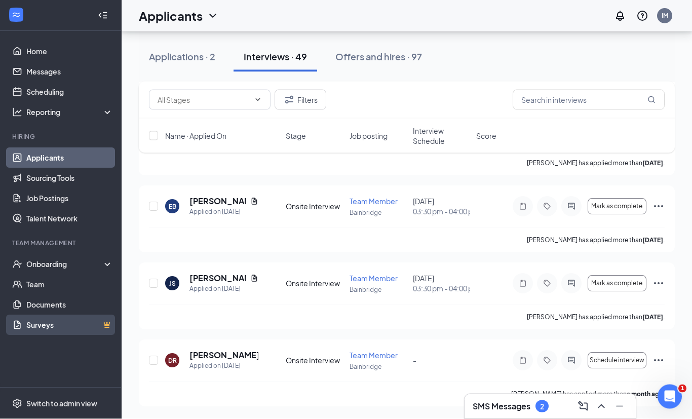
scroll to position [3821, 0]
click at [662, 367] on icon "Ellipses" at bounding box center [659, 361] width 12 height 12
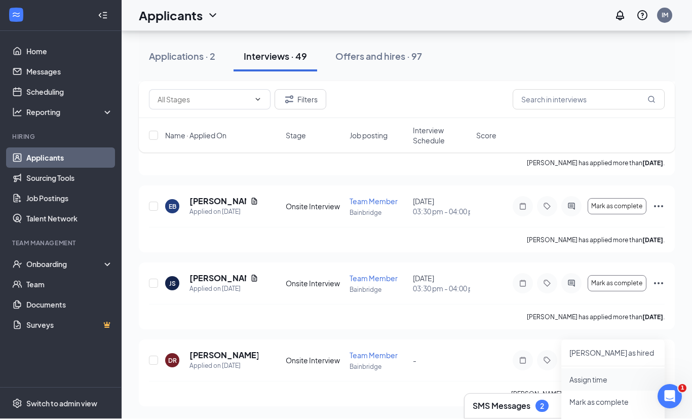
click at [592, 375] on p "Assign time" at bounding box center [613, 380] width 87 height 10
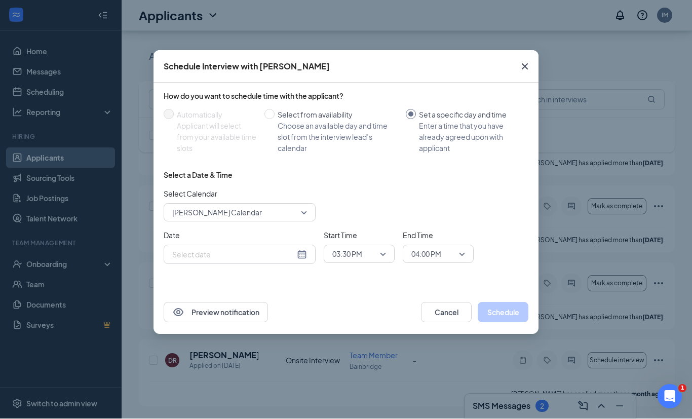
type input "Oct 15, 2025"
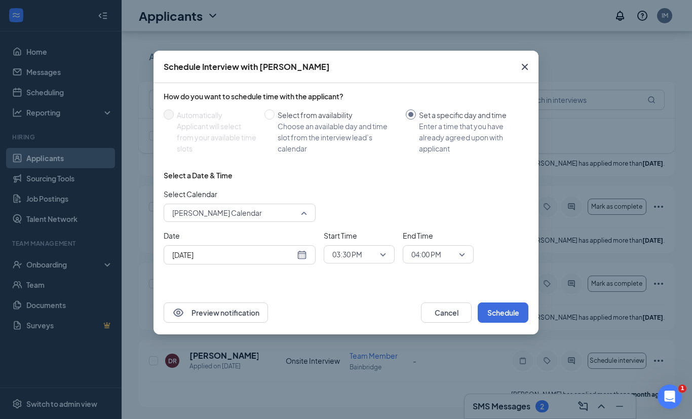
click at [279, 217] on span "Iyana Massaline's Calendar" at bounding box center [235, 212] width 126 height 15
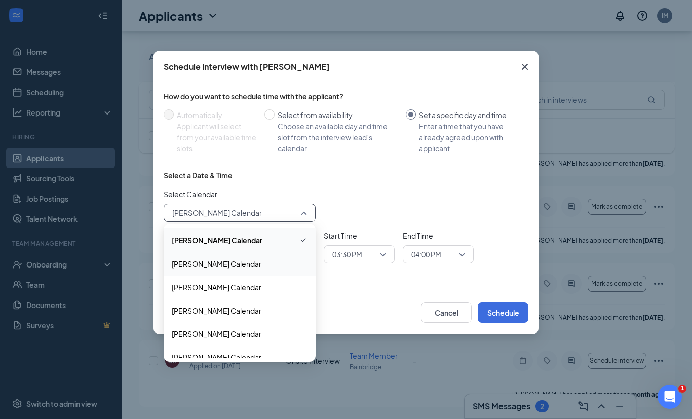
click at [247, 263] on span "Jacklyn Hill's Calendar" at bounding box center [240, 263] width 136 height 11
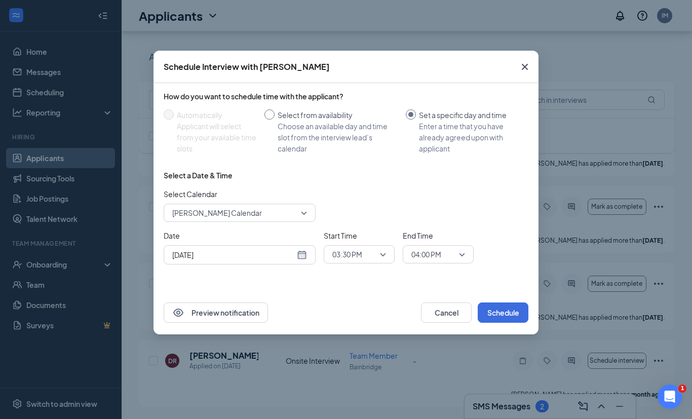
click at [274, 116] on span at bounding box center [269, 114] width 10 height 10
click at [274, 116] on input "Select from availability Choose an available day and time slot from the intervi…" at bounding box center [269, 114] width 10 height 10
radio input "true"
radio input "false"
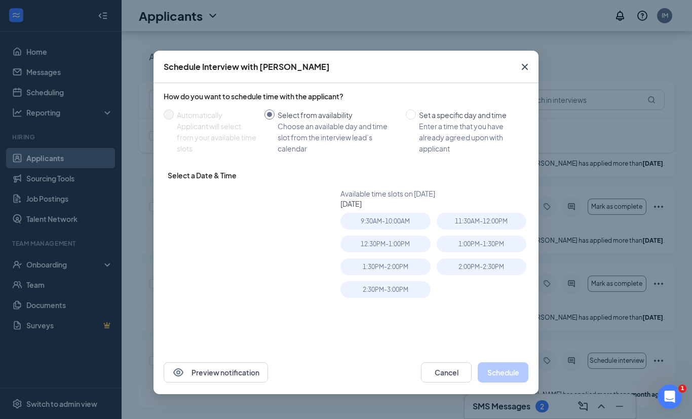
type input "Oct 16, 2025"
click at [409, 120] on label "Set a specific day and time Enter a time that you have already agreed upon with…" at bounding box center [465, 131] width 119 height 45
click at [409, 120] on input "Set a specific day and time Enter a time that you have already agreed upon with…" at bounding box center [411, 114] width 10 height 10
radio input "true"
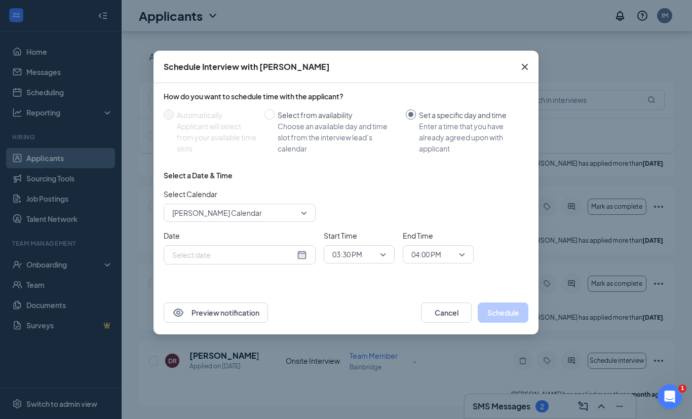
radio input "false"
click at [303, 257] on div "Oct 15, 2025" at bounding box center [239, 254] width 135 height 11
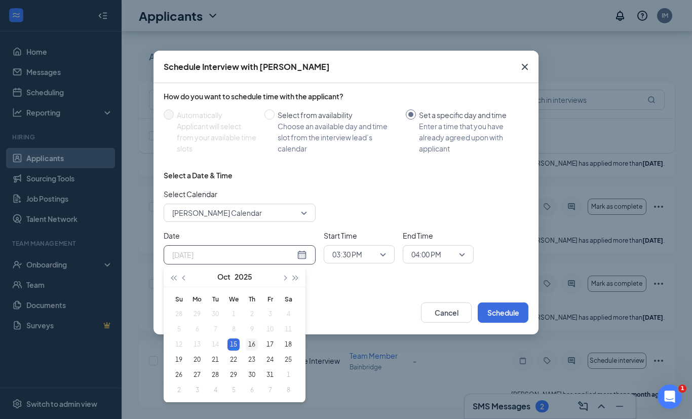
click at [255, 345] on div "16" at bounding box center [252, 344] width 12 height 12
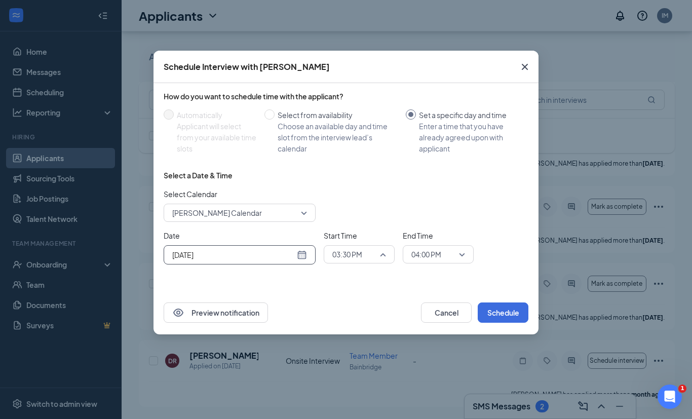
click at [383, 255] on span "03:30 PM" at bounding box center [359, 254] width 54 height 15
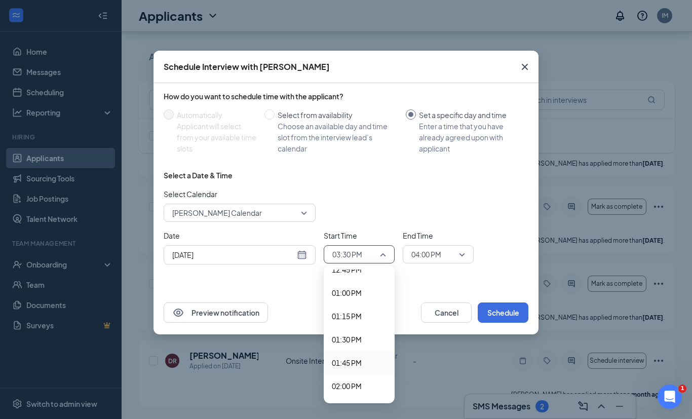
scroll to position [1196, 0]
click at [353, 300] on span "01:00 PM" at bounding box center [347, 296] width 30 height 11
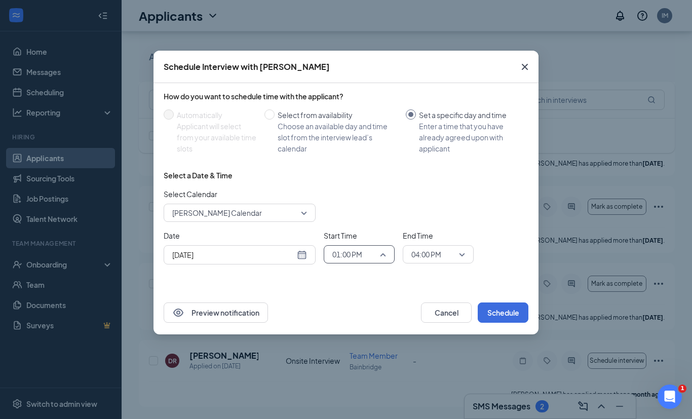
click at [376, 257] on span "01:00 PM" at bounding box center [354, 254] width 45 height 15
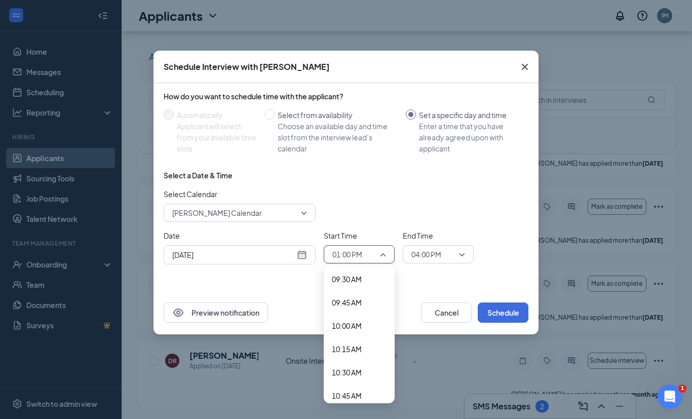
scroll to position [910, 0]
click at [352, 305] on span "10:00 AM" at bounding box center [347, 303] width 30 height 11
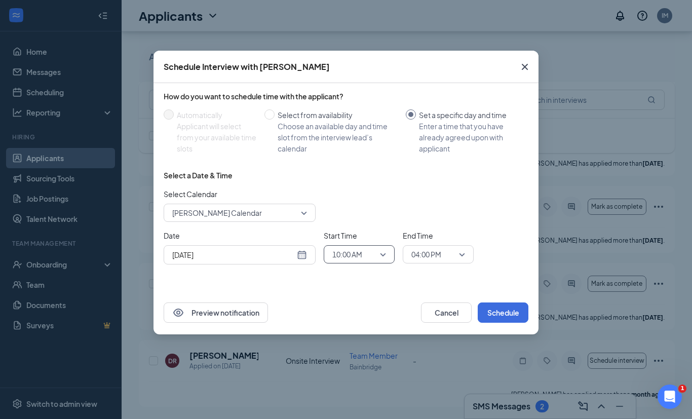
click at [414, 261] on span "04:00 PM" at bounding box center [426, 254] width 30 height 15
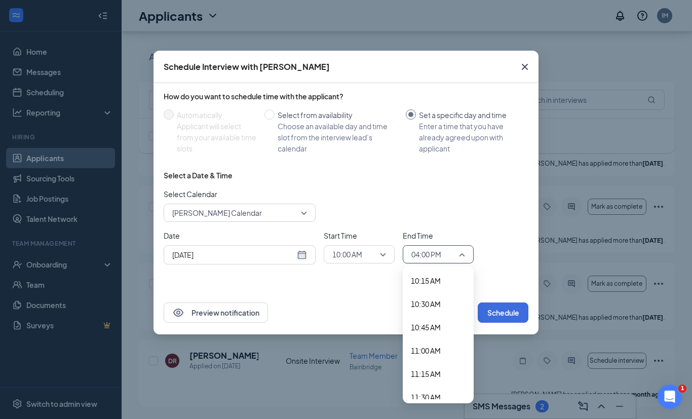
scroll to position [955, 0]
click at [426, 306] on span "10:30 AM" at bounding box center [426, 305] width 30 height 11
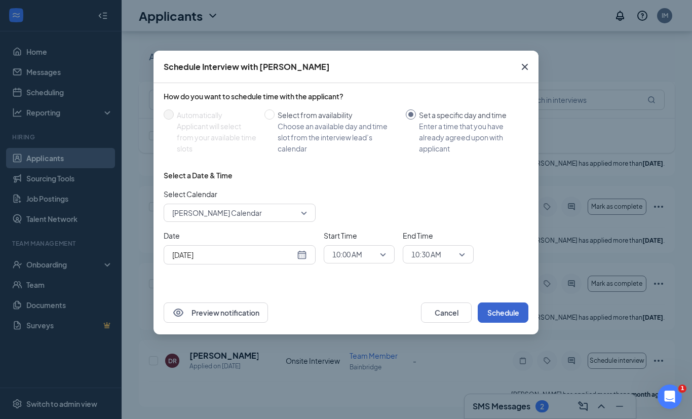
click at [495, 318] on button "Schedule" at bounding box center [503, 312] width 51 height 20
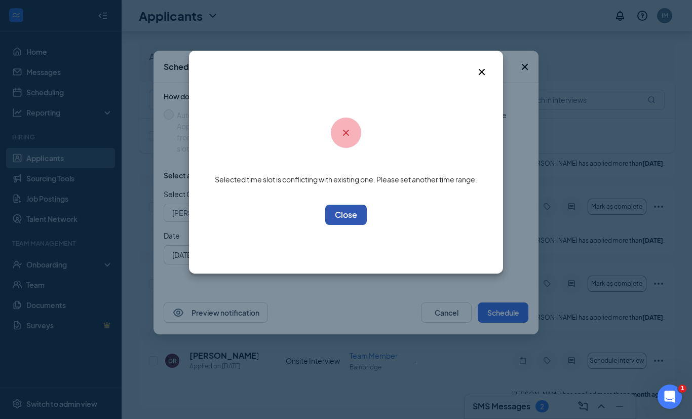
click at [336, 212] on button "OK" at bounding box center [346, 215] width 42 height 20
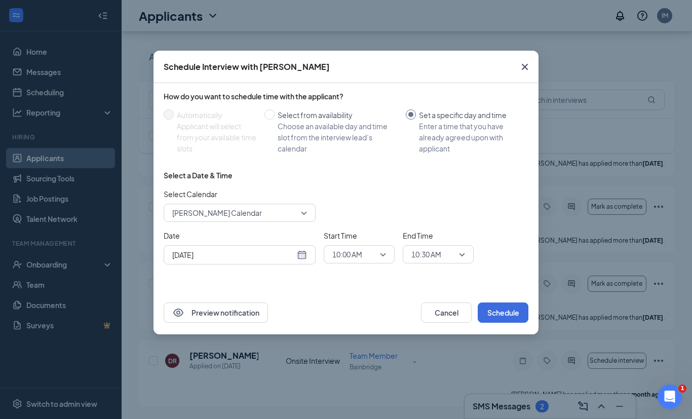
click at [369, 260] on span "10:00 AM" at bounding box center [354, 254] width 45 height 15
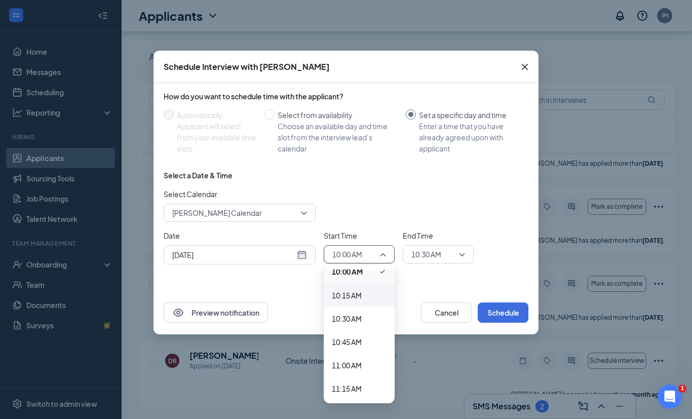
scroll to position [945, 0]
click at [360, 362] on span "11:00 AM" at bounding box center [347, 362] width 30 height 11
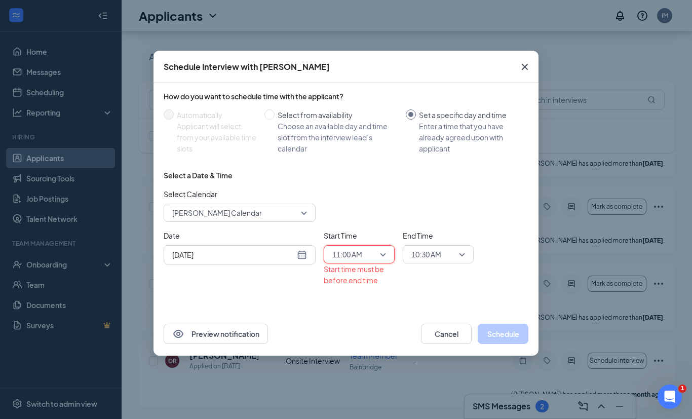
click at [428, 262] on input "search" at bounding box center [435, 254] width 52 height 17
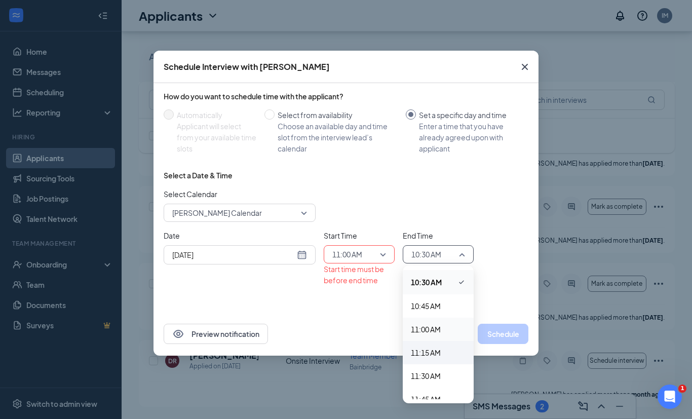
scroll to position [981, 0]
click at [431, 372] on span "11:30 AM" at bounding box center [426, 372] width 30 height 11
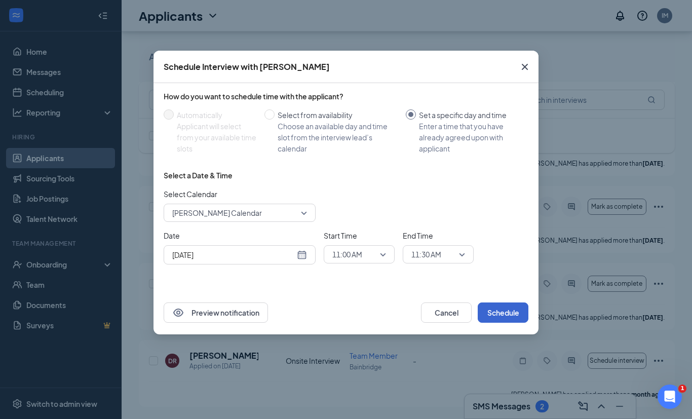
click at [512, 319] on button "Schedule" at bounding box center [503, 312] width 51 height 20
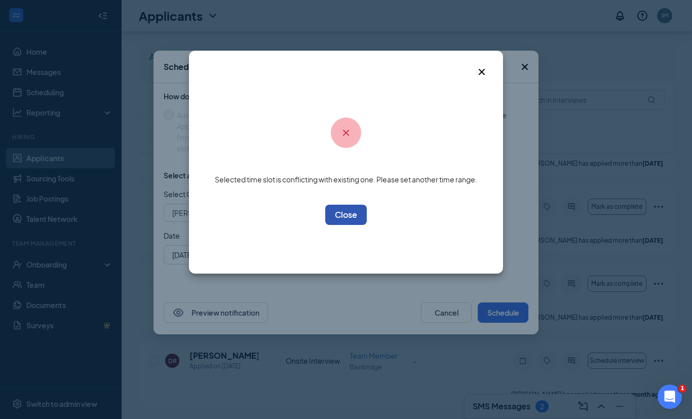
click at [342, 212] on button "OK" at bounding box center [346, 215] width 42 height 20
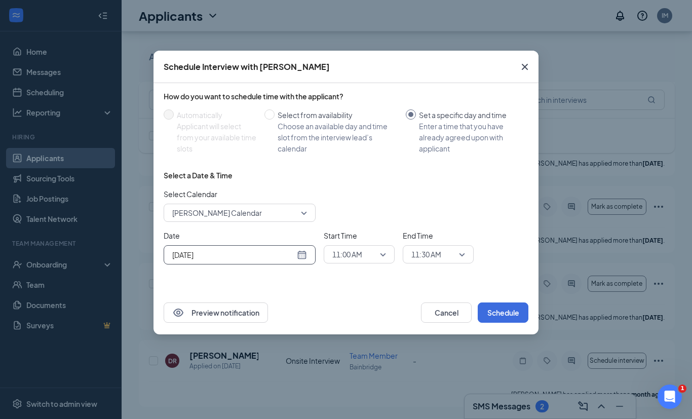
click at [302, 260] on div "Oct 16, 2025" at bounding box center [239, 254] width 135 height 11
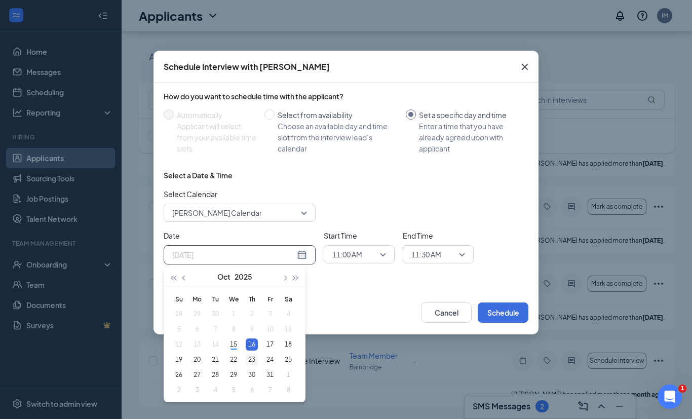
type input "Oct 23, 2025"
click at [252, 356] on div "23" at bounding box center [252, 360] width 12 height 12
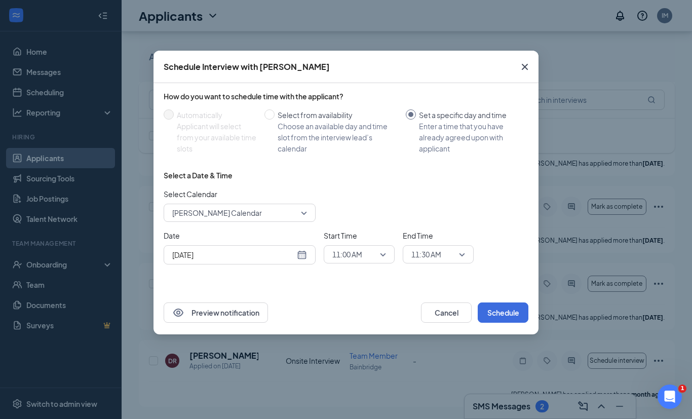
click at [294, 223] on div "Select a Date & Time Select Calendar Iyana Massaline's Calendar Date Oct 23, 20…" at bounding box center [346, 221] width 365 height 102
click at [298, 211] on span "Iyana Massaline's Calendar" at bounding box center [239, 212] width 135 height 15
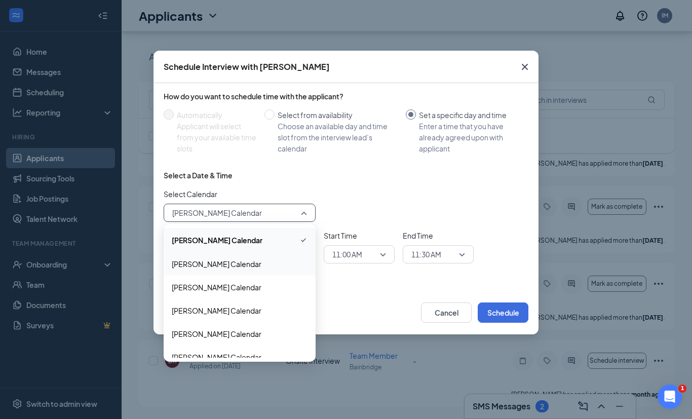
click at [251, 269] on span "Jacklyn Hill's Calendar" at bounding box center [240, 263] width 136 height 11
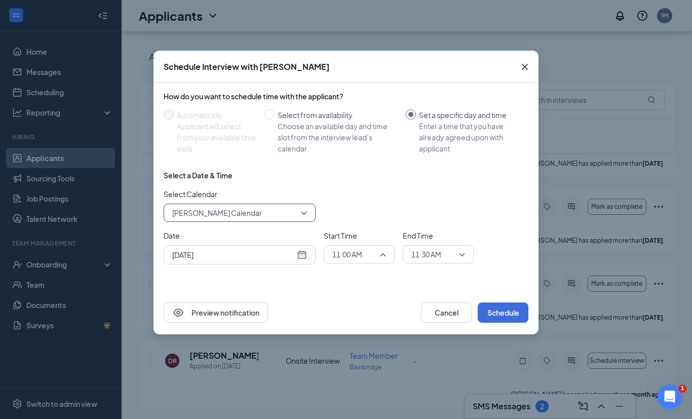
click at [370, 257] on span "11:00 AM" at bounding box center [354, 254] width 45 height 15
click at [506, 315] on button "Schedule" at bounding box center [503, 312] width 51 height 20
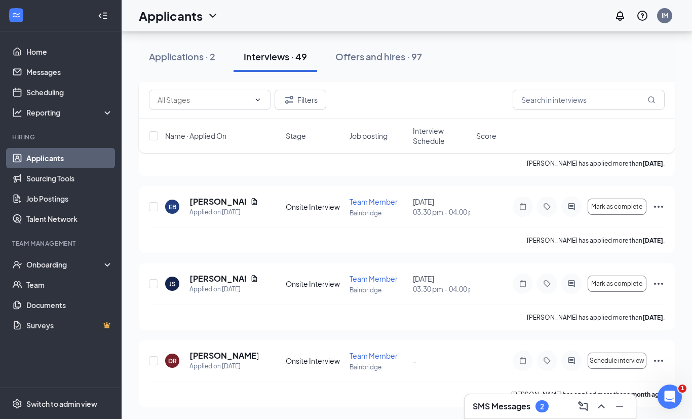
scroll to position [3690, 0]
click at [657, 136] on icon "Ellipses" at bounding box center [659, 130] width 12 height 12
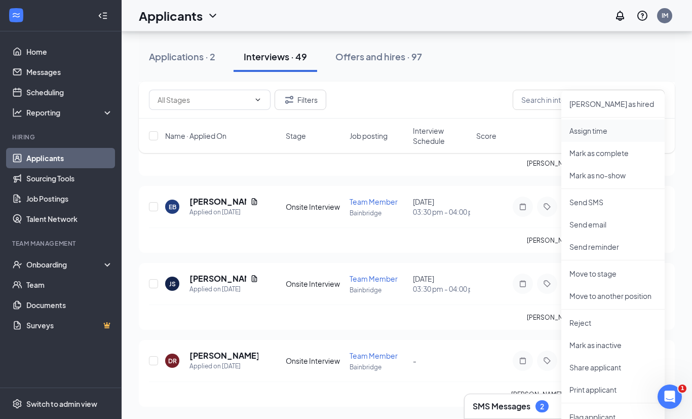
click at [587, 126] on p "Assign time" at bounding box center [613, 131] width 87 height 10
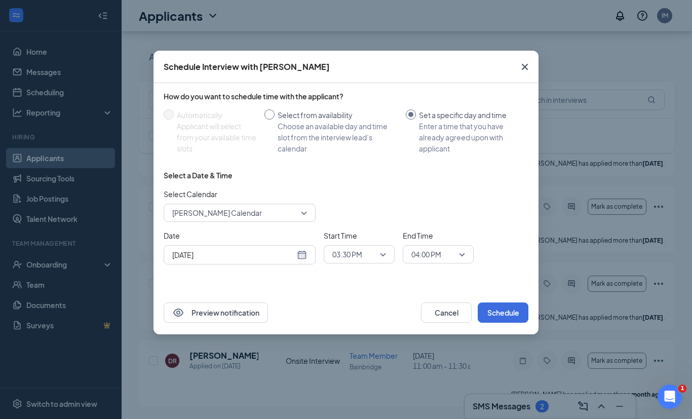
click at [272, 114] on input "Select from availability Choose an available day and time slot from the intervi…" at bounding box center [269, 114] width 10 height 10
radio input "true"
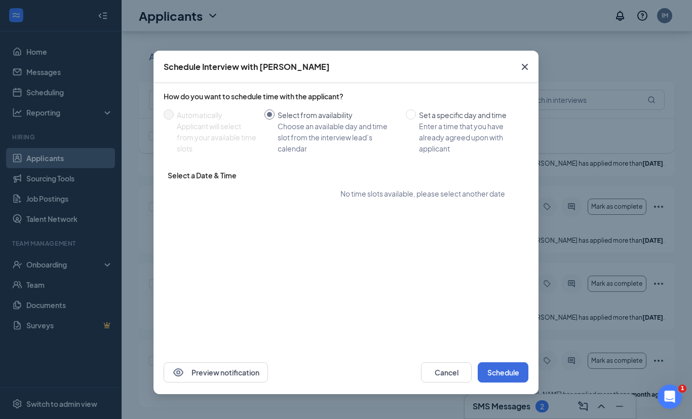
radio input "false"
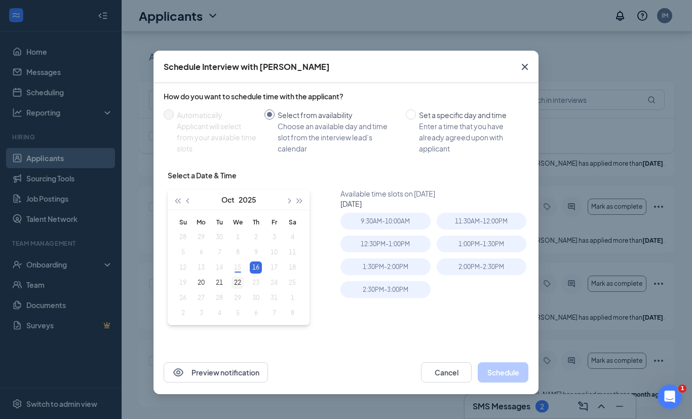
type input "Oct 22, 2025"
click at [234, 287] on div "22" at bounding box center [238, 283] width 12 height 12
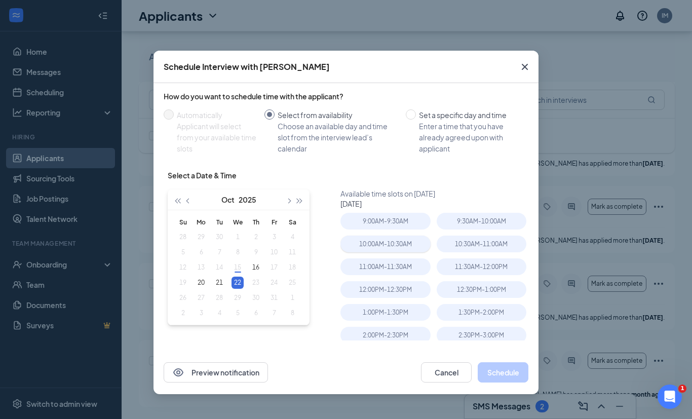
click at [381, 245] on div "10:00AM - 10:30AM" at bounding box center [385, 244] width 90 height 17
click at [507, 378] on button "Schedule" at bounding box center [503, 372] width 51 height 20
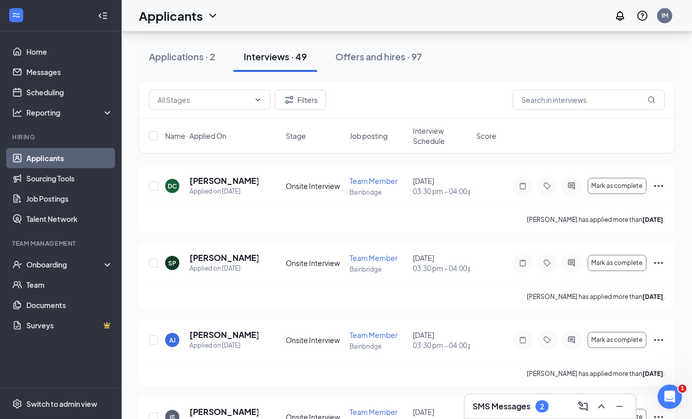
scroll to position [2740, 0]
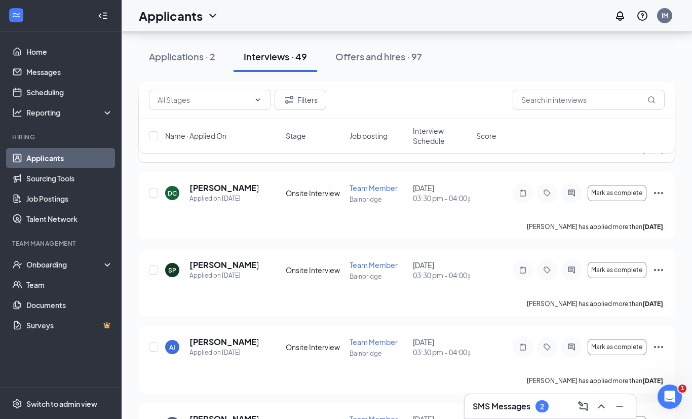
click at [660, 122] on icon "Ellipses" at bounding box center [659, 116] width 12 height 12
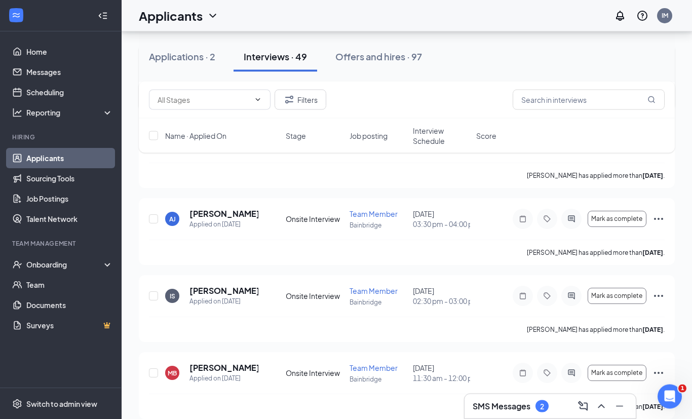
scroll to position [2868, 0]
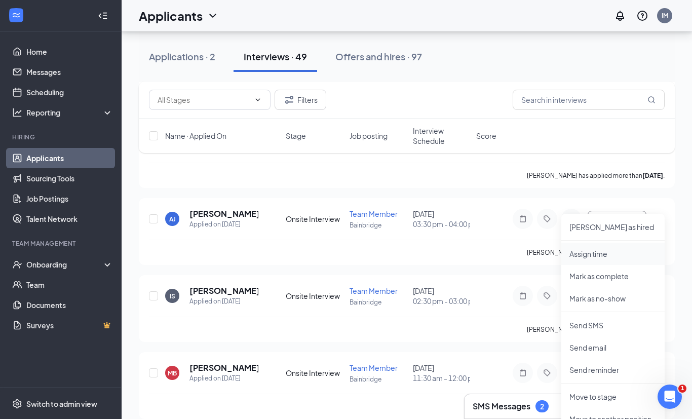
click at [588, 254] on p "Assign time" at bounding box center [613, 254] width 87 height 10
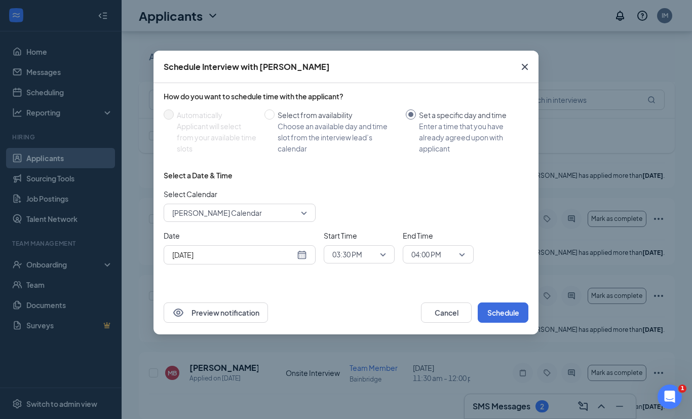
click at [289, 215] on span "Iyana Massaline's Calendar" at bounding box center [235, 212] width 126 height 15
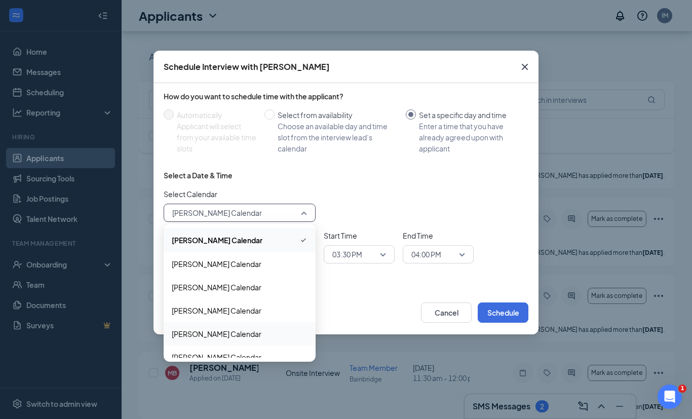
click at [232, 333] on span "Mekyia Keaton's Calendar" at bounding box center [217, 333] width 90 height 11
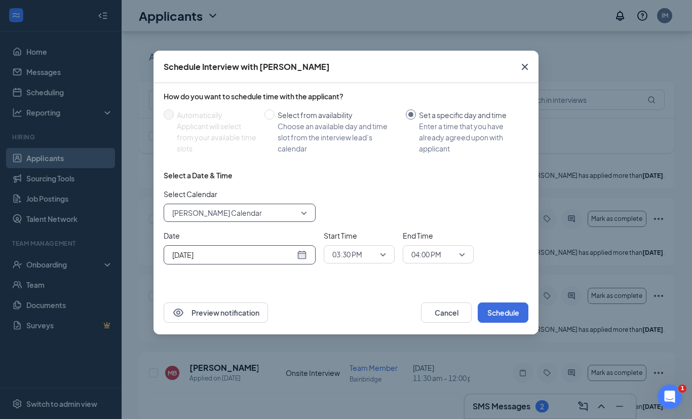
click at [303, 259] on div "Oct 15, 2025" at bounding box center [239, 254] width 135 height 11
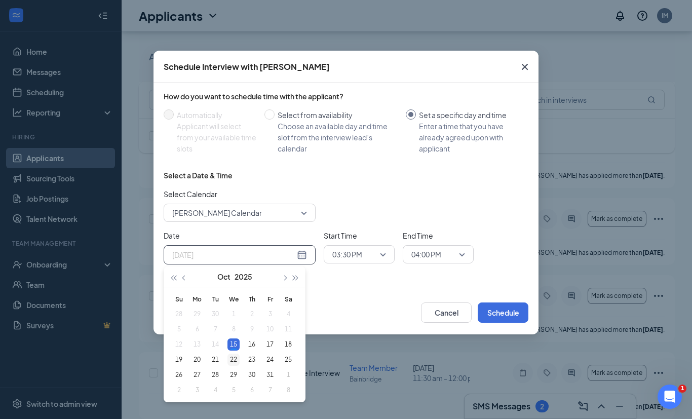
type input "Oct 22, 2025"
click at [234, 358] on div "22" at bounding box center [233, 360] width 12 height 12
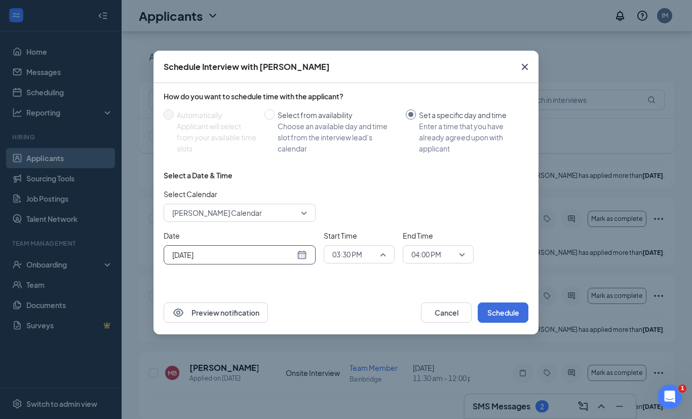
click at [345, 256] on span "03:30 PM" at bounding box center [347, 254] width 30 height 15
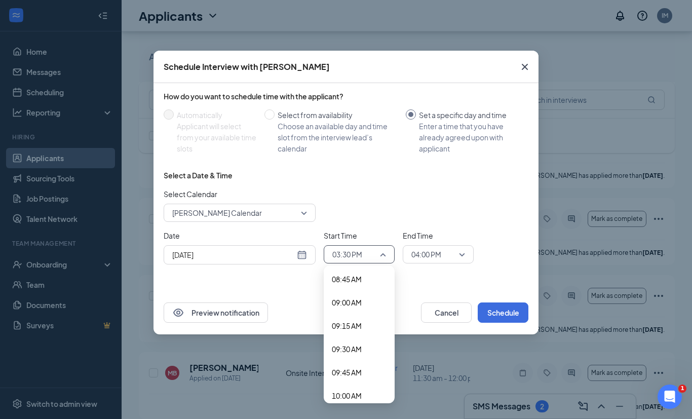
scroll to position [817, 0]
click at [343, 305] on span "09:00 AM" at bounding box center [347, 302] width 30 height 11
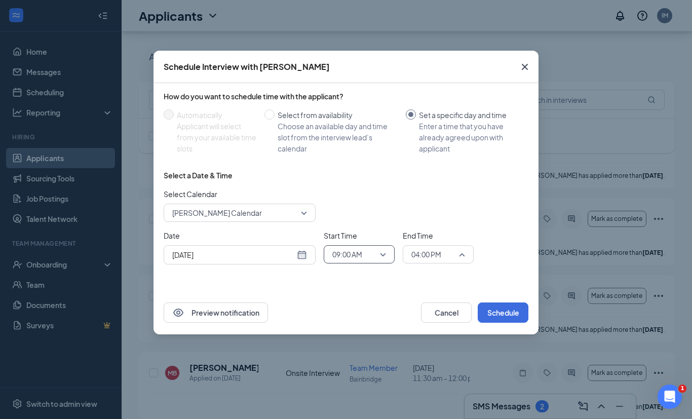
click at [442, 261] on span "04:00 PM" at bounding box center [433, 254] width 45 height 15
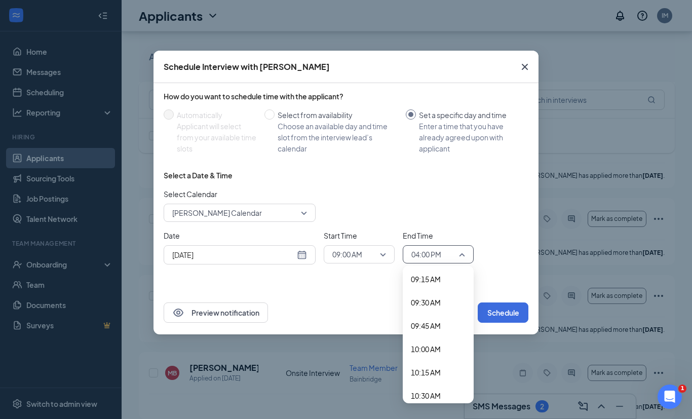
scroll to position [861, 0]
click at [425, 306] on span "09:30 AM" at bounding box center [426, 305] width 30 height 11
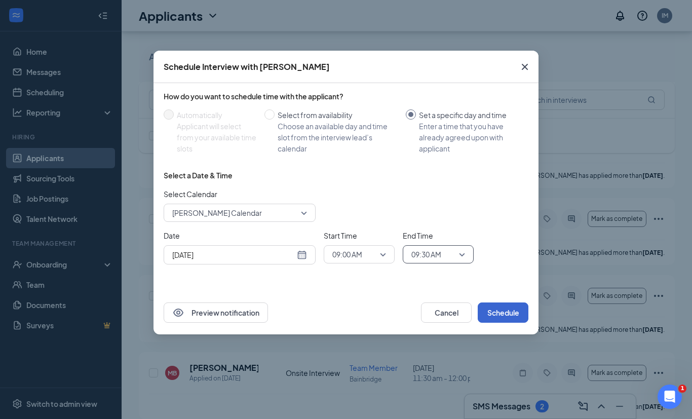
click at [495, 316] on button "Schedule" at bounding box center [503, 312] width 51 height 20
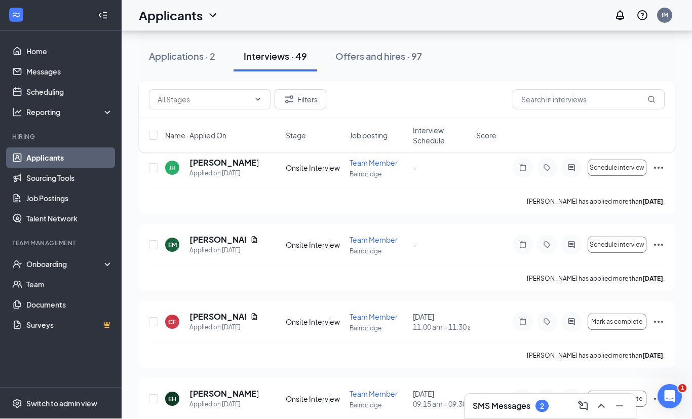
scroll to position [1225, 0]
click at [661, 251] on icon "Ellipses" at bounding box center [659, 245] width 12 height 12
click at [590, 360] on p "Assign time" at bounding box center [613, 356] width 87 height 10
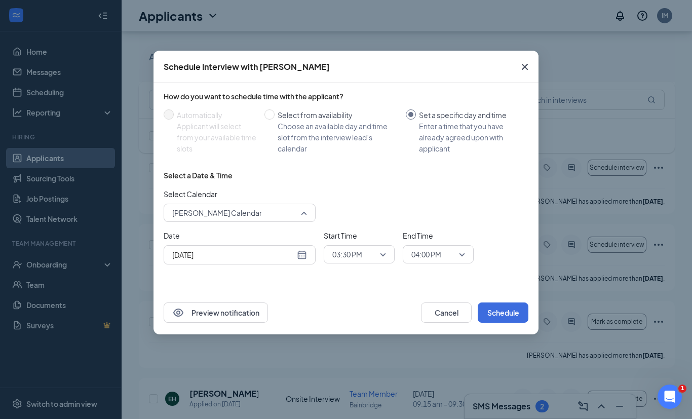
click at [292, 212] on span "Iyana Massaline's Calendar" at bounding box center [235, 212] width 126 height 15
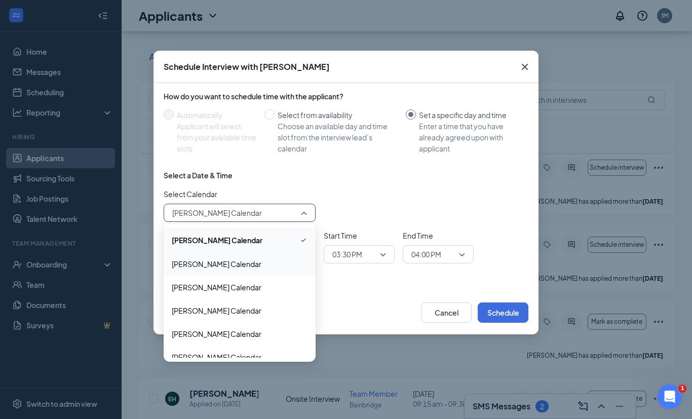
click at [226, 273] on div "Jacklyn Hill's Calendar" at bounding box center [240, 263] width 152 height 23
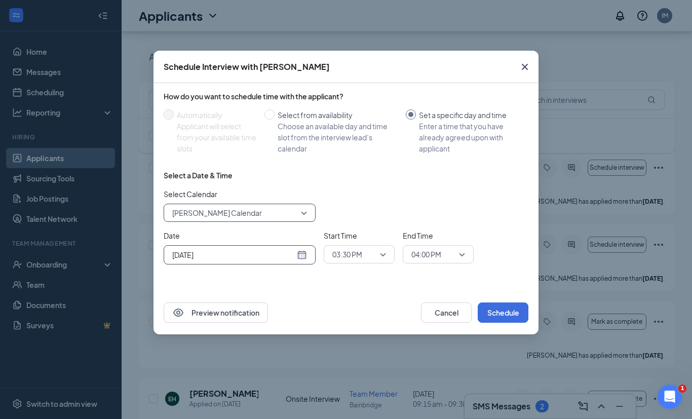
click at [307, 259] on div "Oct 15, 2025" at bounding box center [239, 254] width 135 height 11
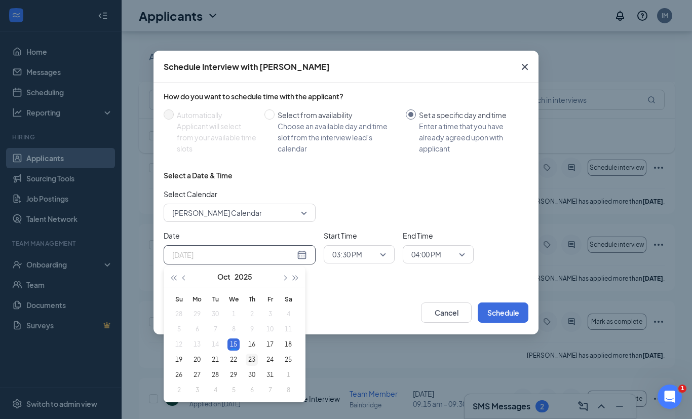
type input "Oct 23, 2025"
click at [251, 363] on div "23" at bounding box center [252, 360] width 12 height 12
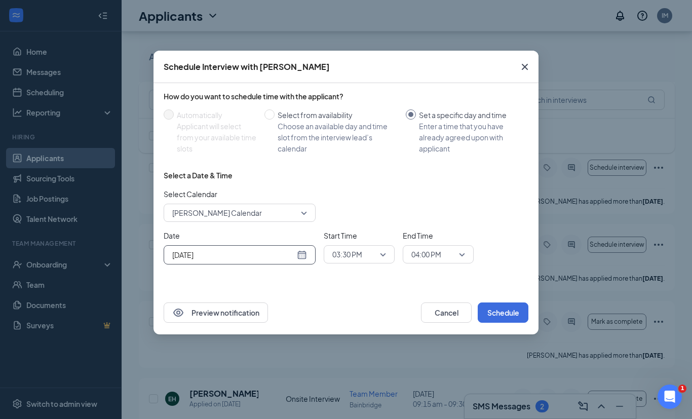
click at [375, 259] on span "03:30 PM" at bounding box center [354, 254] width 45 height 15
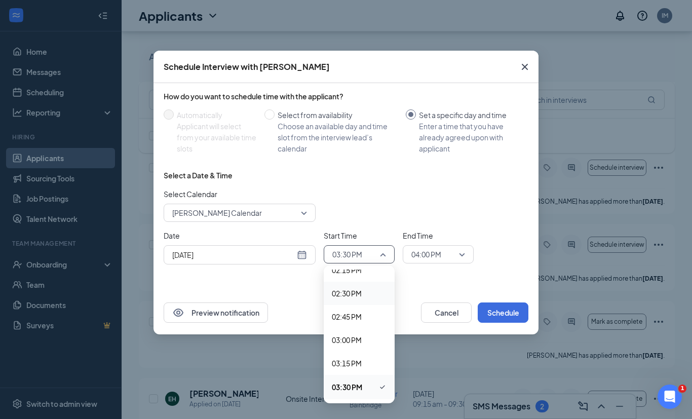
click at [351, 291] on span "02:30 PM" at bounding box center [347, 293] width 30 height 11
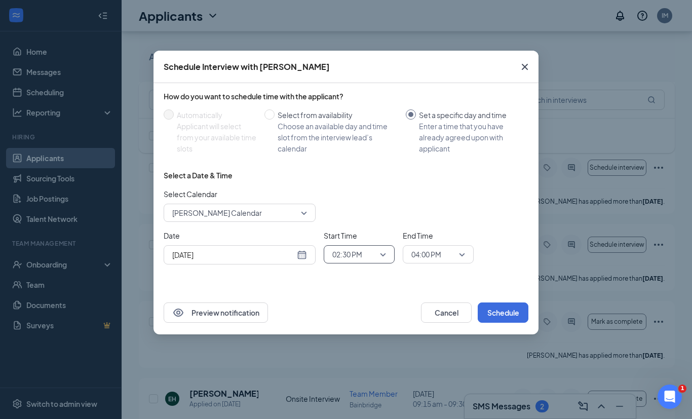
click at [435, 258] on span "04:00 PM" at bounding box center [426, 254] width 30 height 15
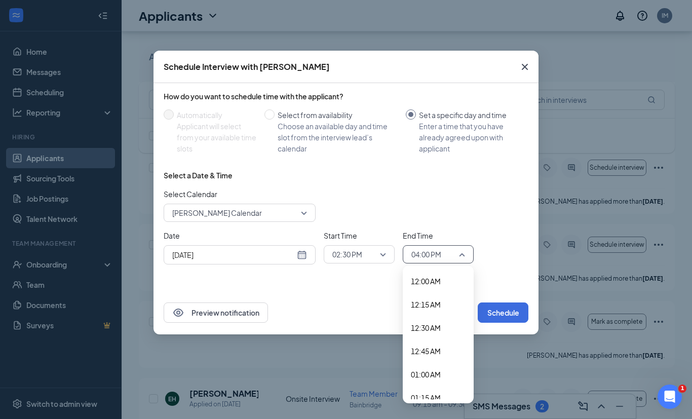
scroll to position [1386, 0]
click at [427, 300] on div "03:00 PM" at bounding box center [438, 293] width 71 height 23
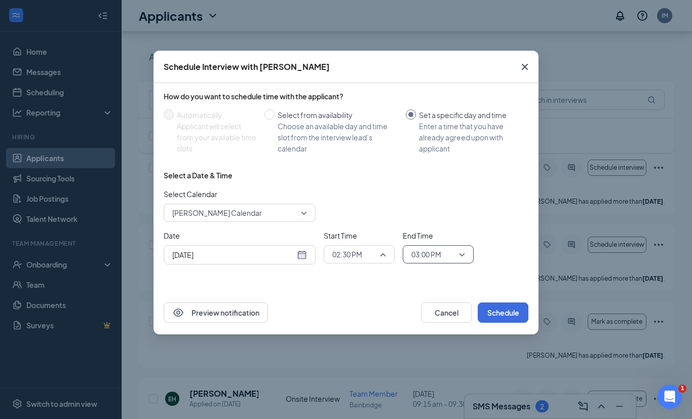
click at [386, 258] on span "02:30 PM" at bounding box center [359, 254] width 54 height 15
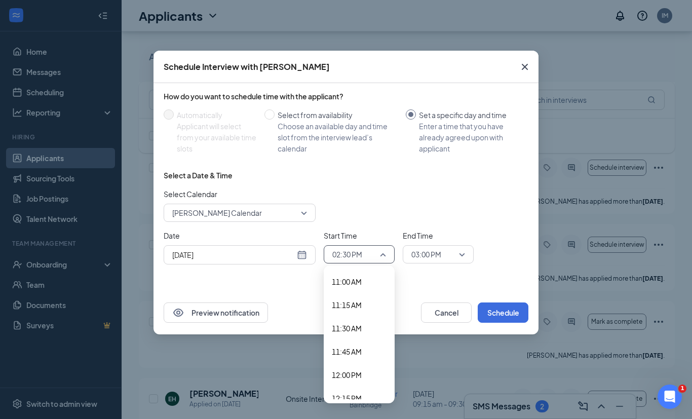
scroll to position [1028, 0]
click at [343, 285] on div "11:00 AM" at bounding box center [359, 279] width 71 height 23
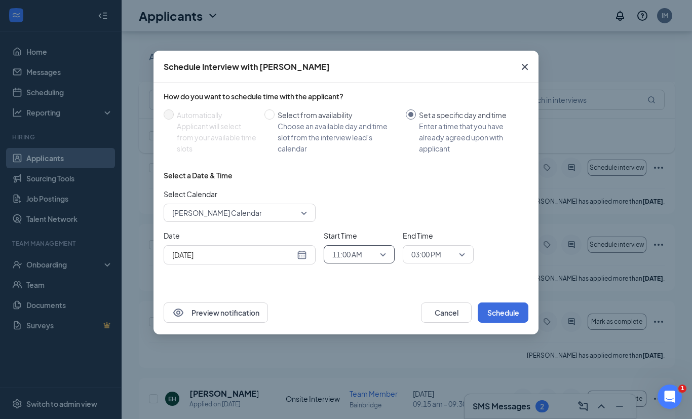
click at [437, 257] on span "03:00 PM" at bounding box center [426, 254] width 30 height 15
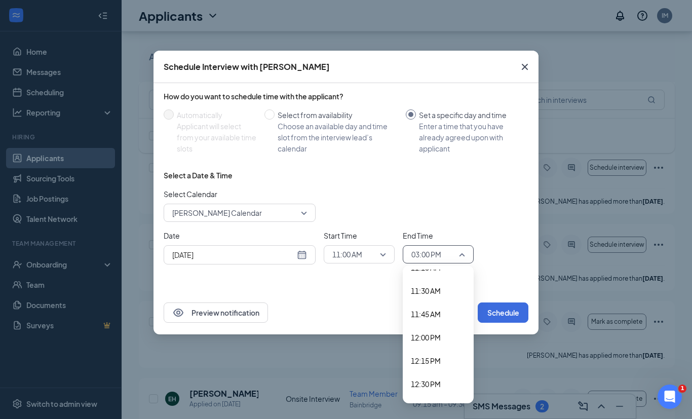
scroll to position [1046, 0]
click at [429, 309] on span "11:30 AM" at bounding box center [426, 306] width 30 height 11
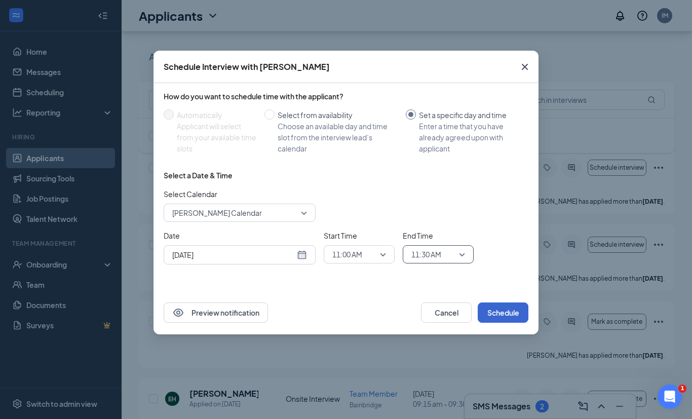
click at [497, 318] on button "Schedule" at bounding box center [503, 312] width 51 height 20
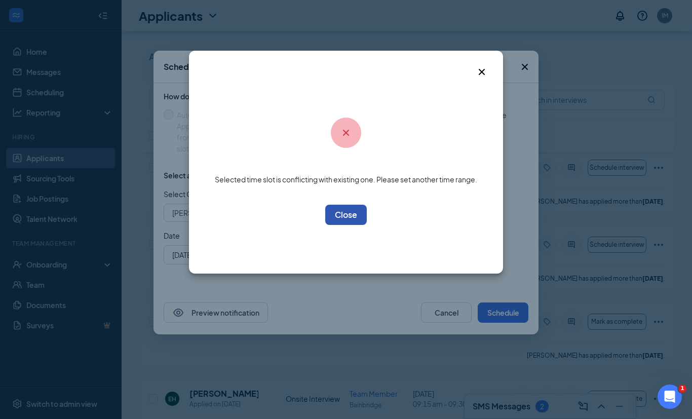
click at [336, 213] on button "OK" at bounding box center [346, 215] width 42 height 20
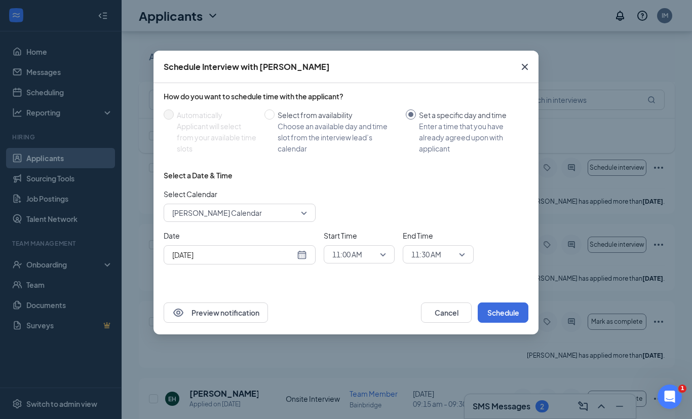
click at [344, 256] on span "11:00 AM" at bounding box center [347, 254] width 30 height 15
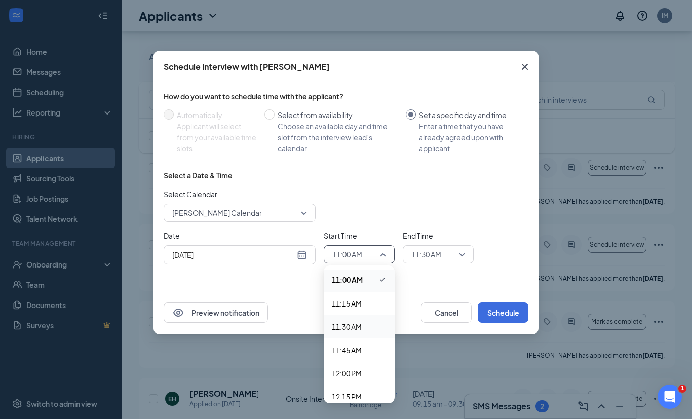
click at [356, 325] on span "11:30 AM" at bounding box center [347, 326] width 30 height 11
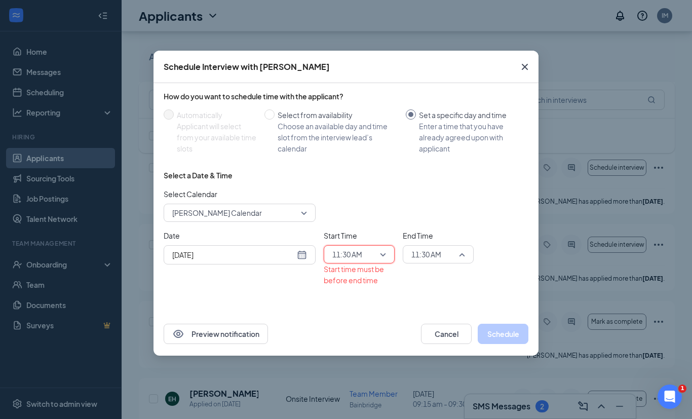
click at [418, 258] on span "11:30 AM" at bounding box center [426, 254] width 30 height 15
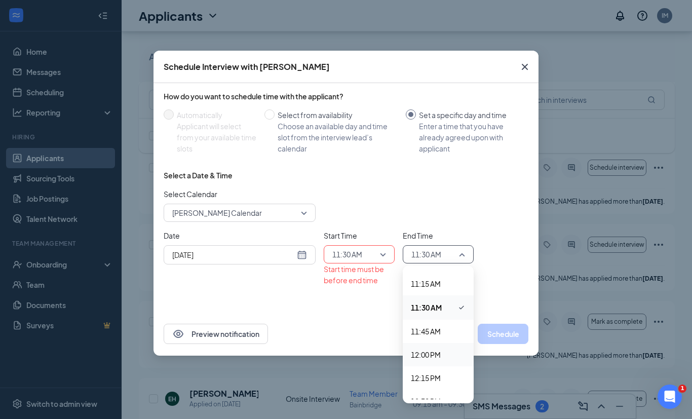
click at [430, 353] on span "12:00 PM" at bounding box center [426, 354] width 30 height 11
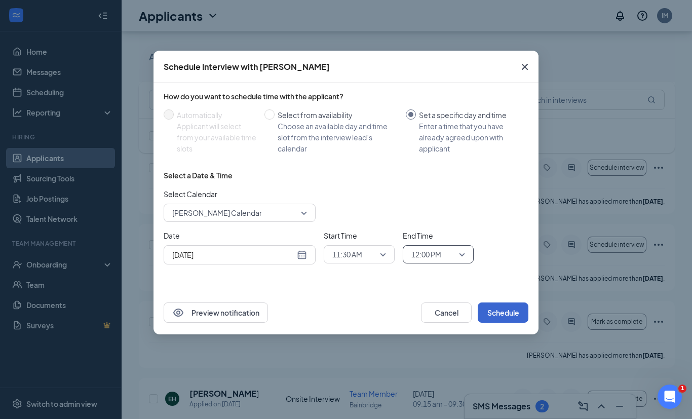
click at [508, 315] on button "Schedule" at bounding box center [503, 312] width 51 height 20
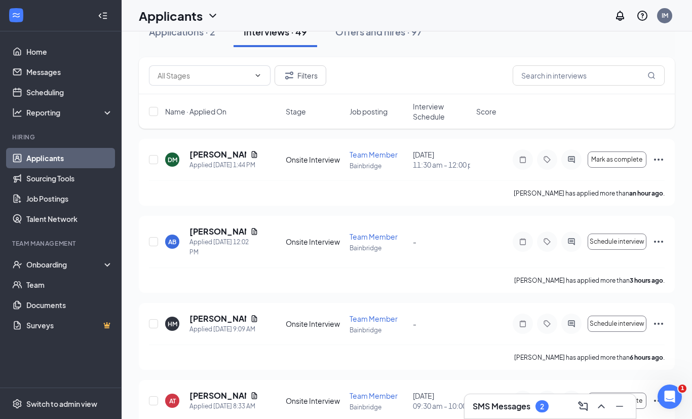
scroll to position [69, 0]
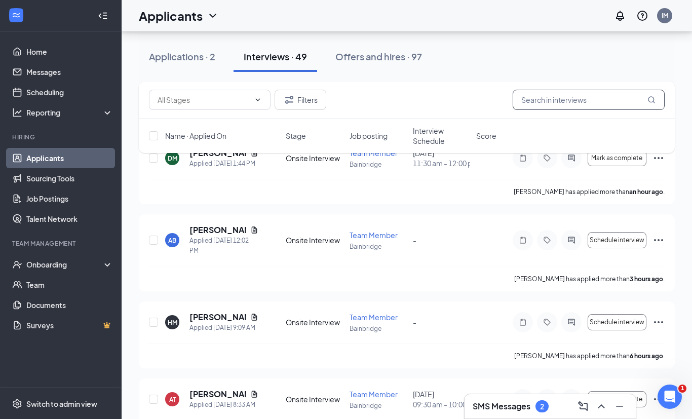
click at [550, 101] on input "text" at bounding box center [589, 100] width 152 height 20
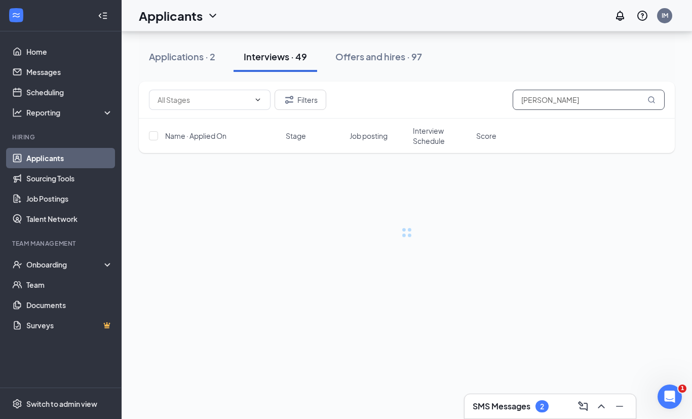
scroll to position [26, 0]
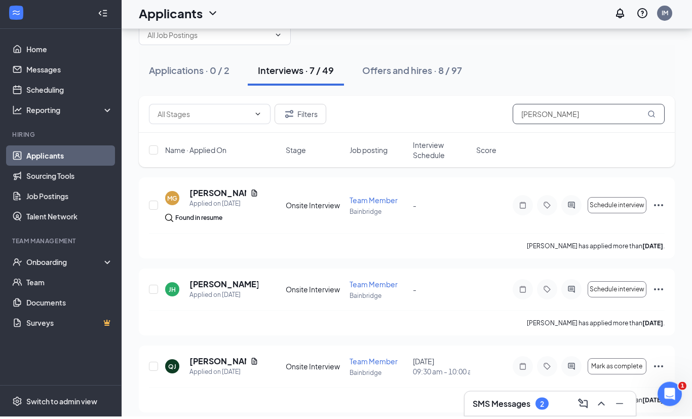
type input "J"
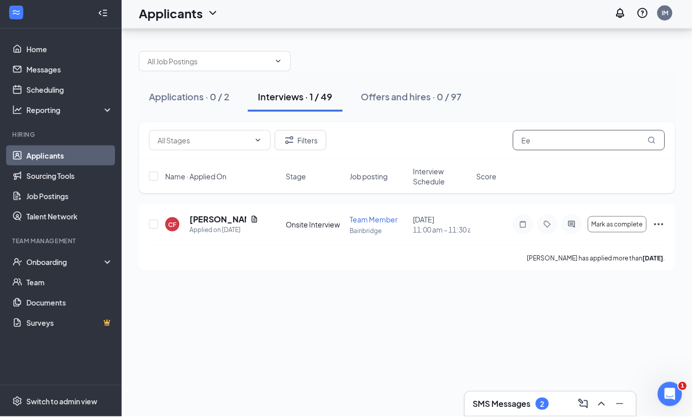
type input "E"
